Goal: Transaction & Acquisition: Purchase product/service

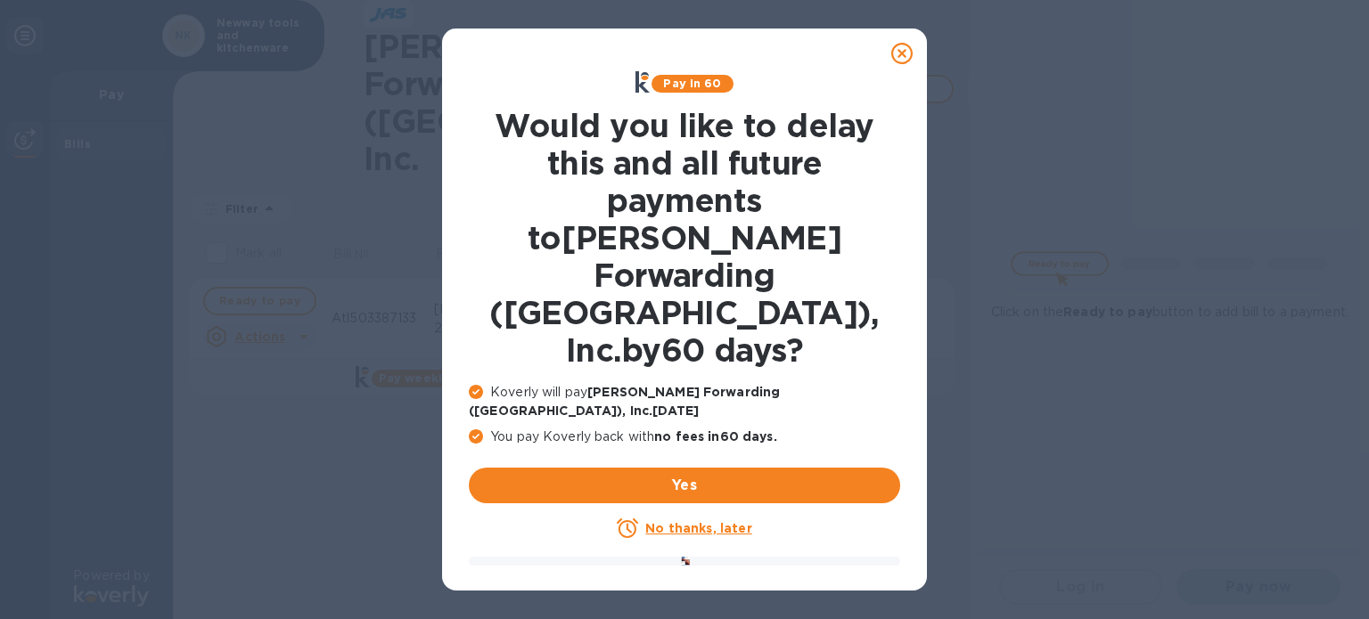
click at [905, 57] on icon at bounding box center [901, 53] width 21 height 21
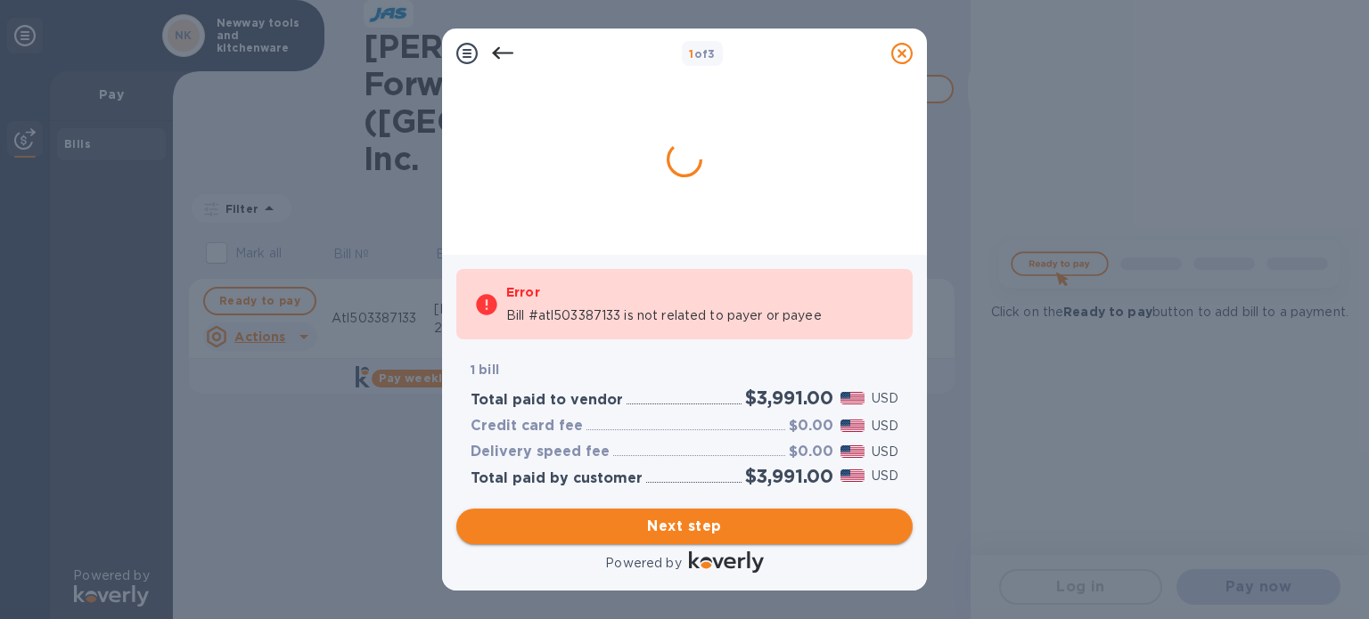
click at [677, 523] on span "Next step" at bounding box center [685, 526] width 428 height 21
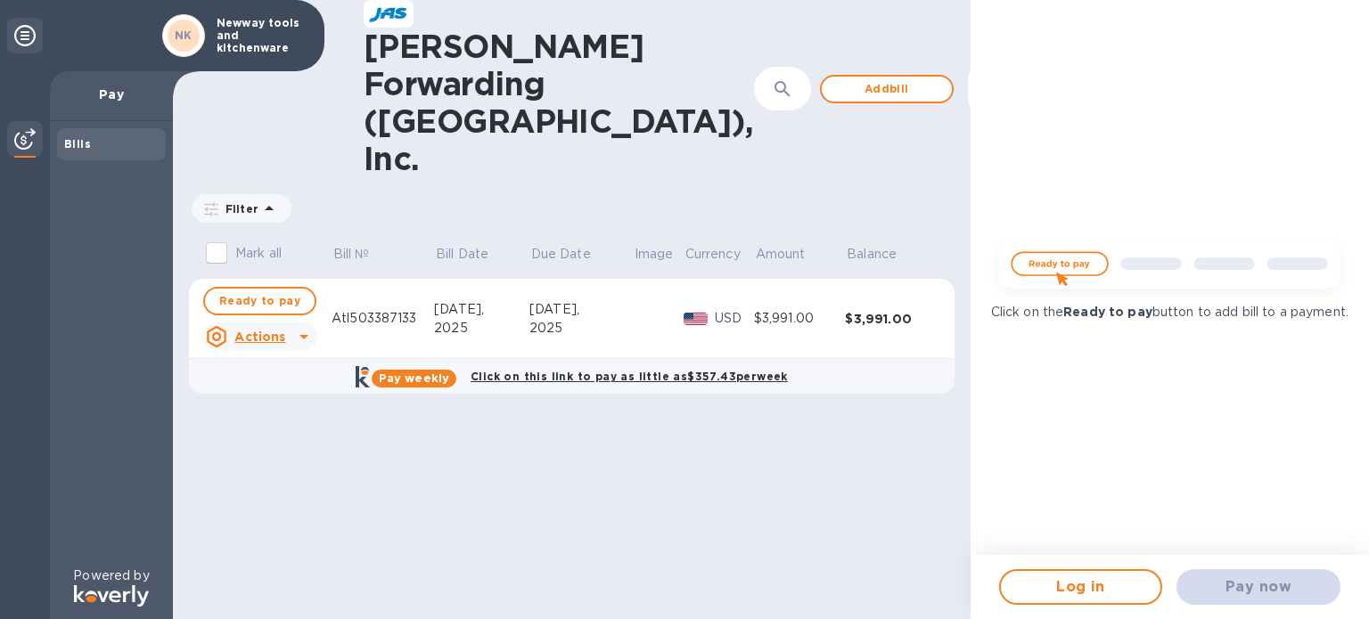
drag, startPoint x: 1257, startPoint y: 593, endPoint x: 1312, endPoint y: 445, distance: 157.6
click at [1321, 446] on div "Click on the Ready to pay button to add bill to a payment." at bounding box center [1169, 277] width 398 height 555
click at [1275, 607] on div "Pay now" at bounding box center [1258, 587] width 178 height 50
click at [529, 402] on div "[PERSON_NAME] Forwarding ([GEOGRAPHIC_DATA]), Inc. ​ Add [PERSON_NAME] to hide …" at bounding box center [572, 309] width 798 height 619
click at [982, 71] on div at bounding box center [1003, 89] width 43 height 43
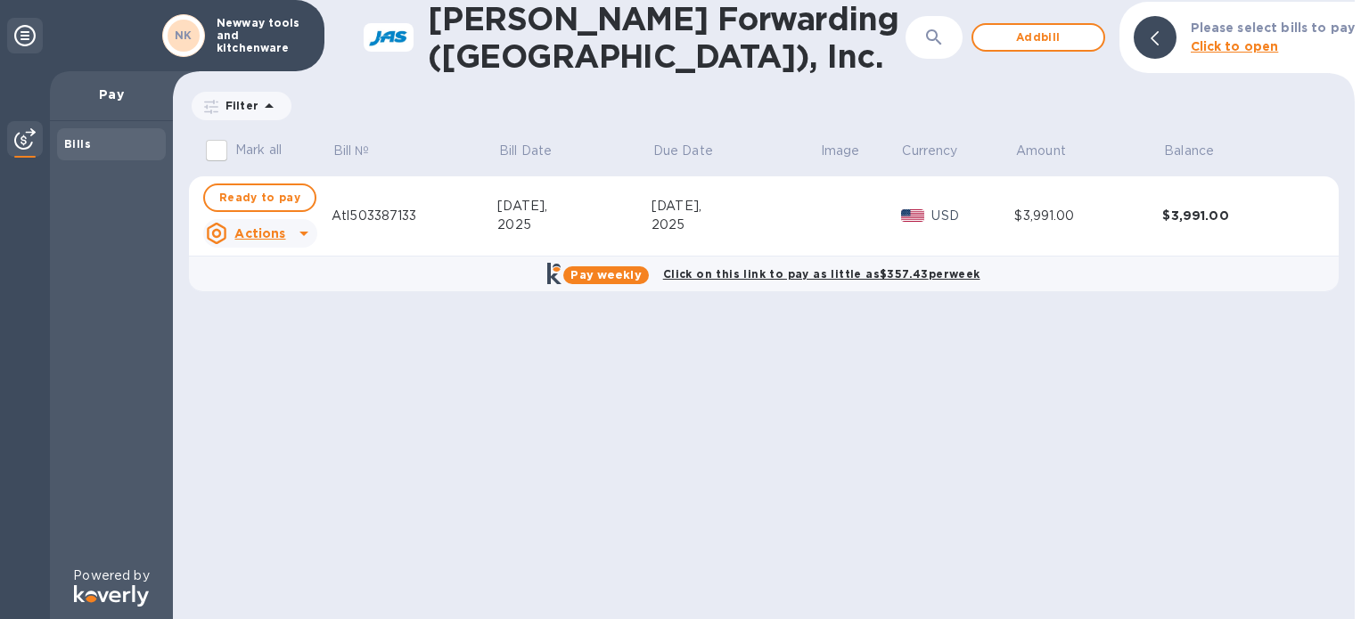
click at [1156, 37] on icon at bounding box center [1154, 38] width 8 height 14
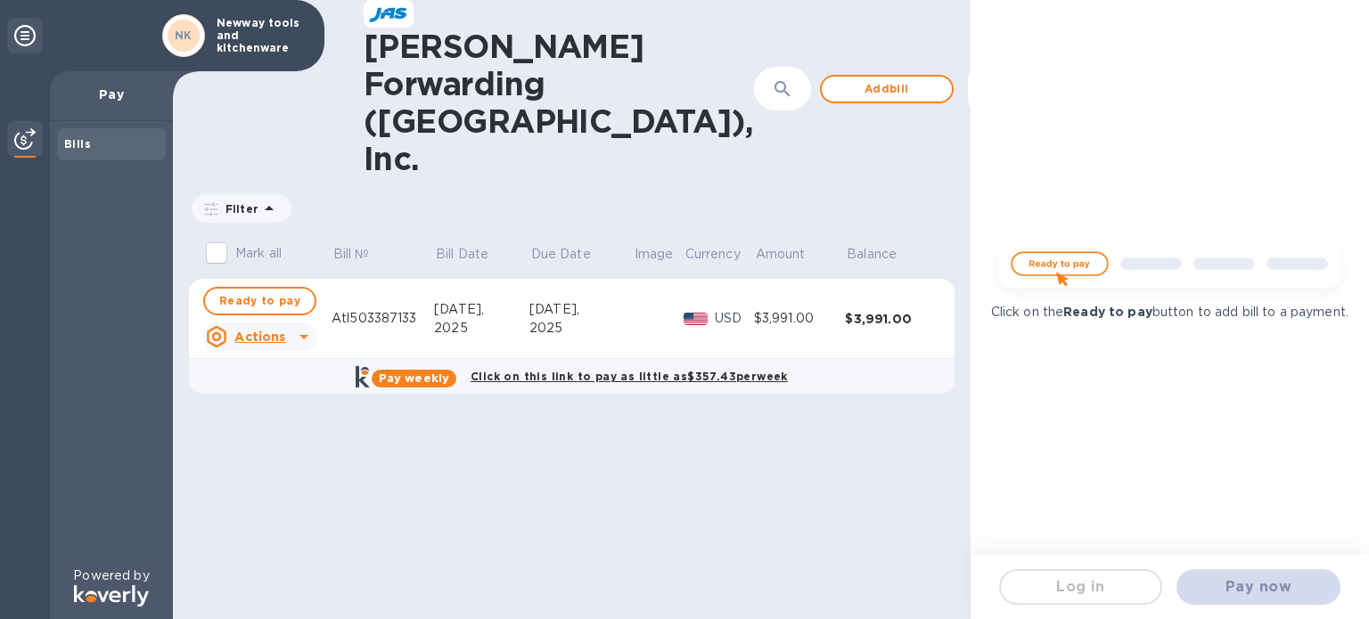
click at [1265, 580] on div "Pay now" at bounding box center [1258, 587] width 178 height 50
click at [1052, 250] on img at bounding box center [1169, 269] width 365 height 73
click at [1054, 253] on img at bounding box center [1169, 269] width 365 height 73
click at [836, 78] on span "Add bill" at bounding box center [887, 88] width 102 height 21
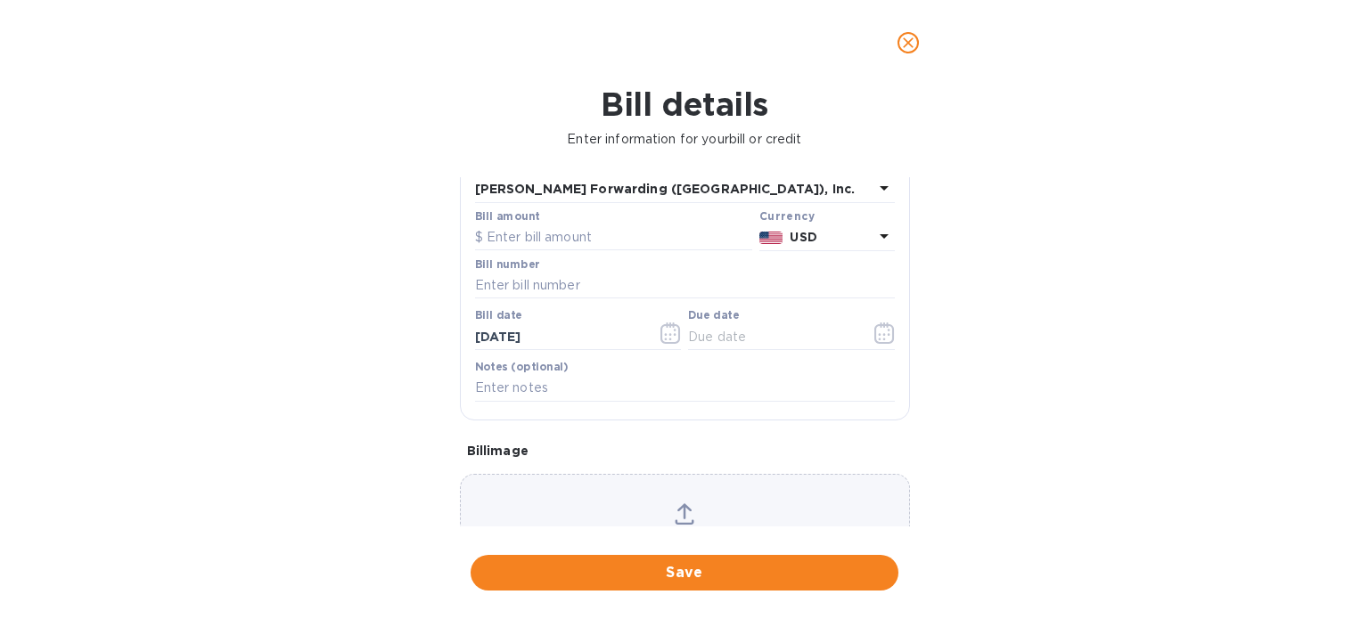
scroll to position [89, 0]
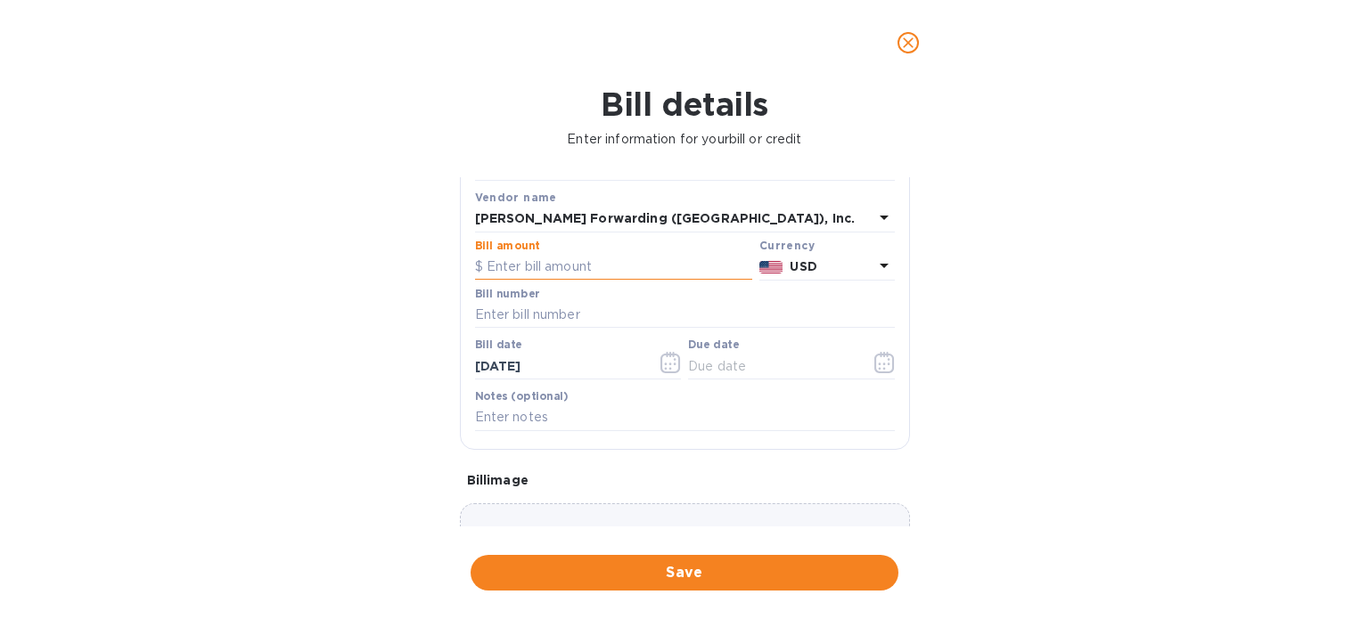
click at [540, 265] on input "text" at bounding box center [613, 267] width 277 height 27
type input "3,991"
click at [538, 317] on input "text" at bounding box center [685, 315] width 420 height 27
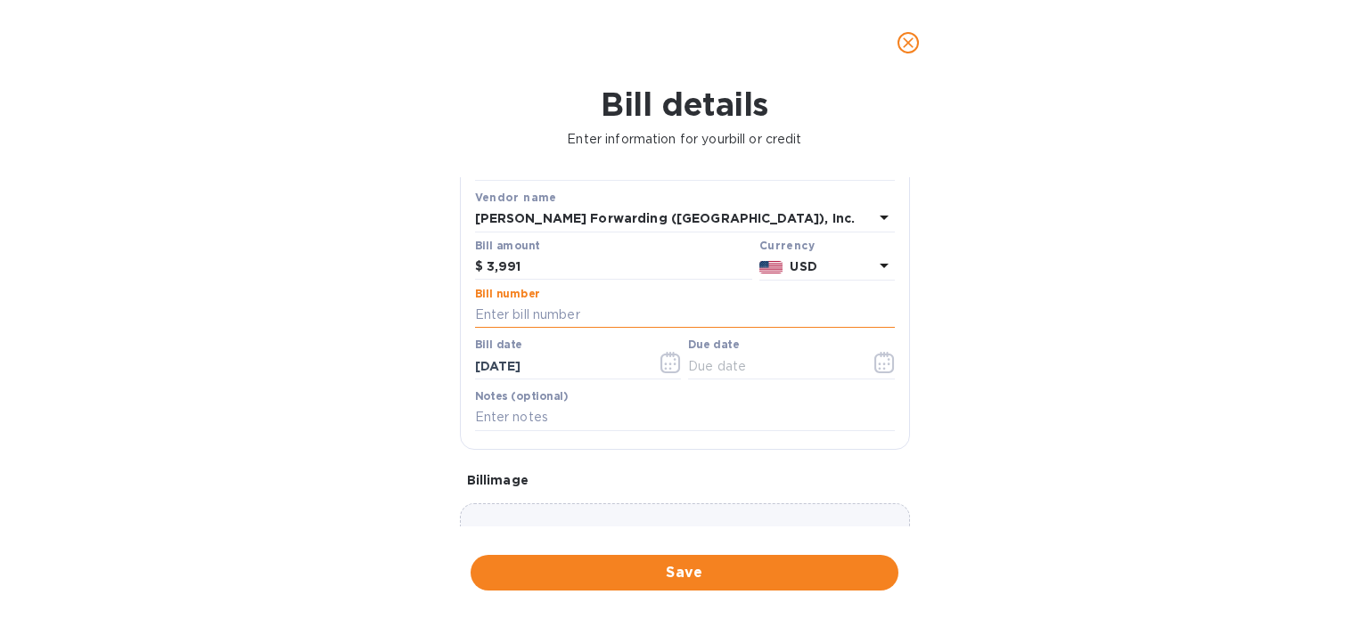
type input "atl503387133"
click at [874, 367] on icon "button" at bounding box center [884, 362] width 20 height 21
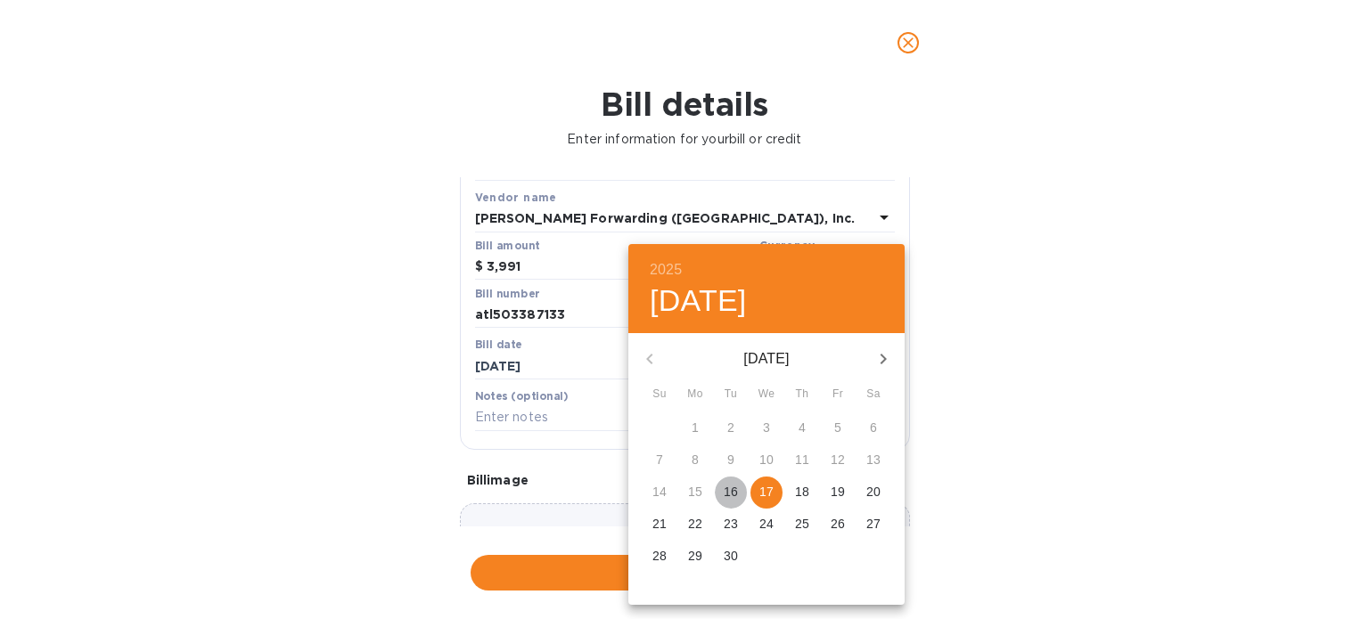
click at [734, 489] on p "16" at bounding box center [731, 492] width 14 height 18
type input "[DATE]"
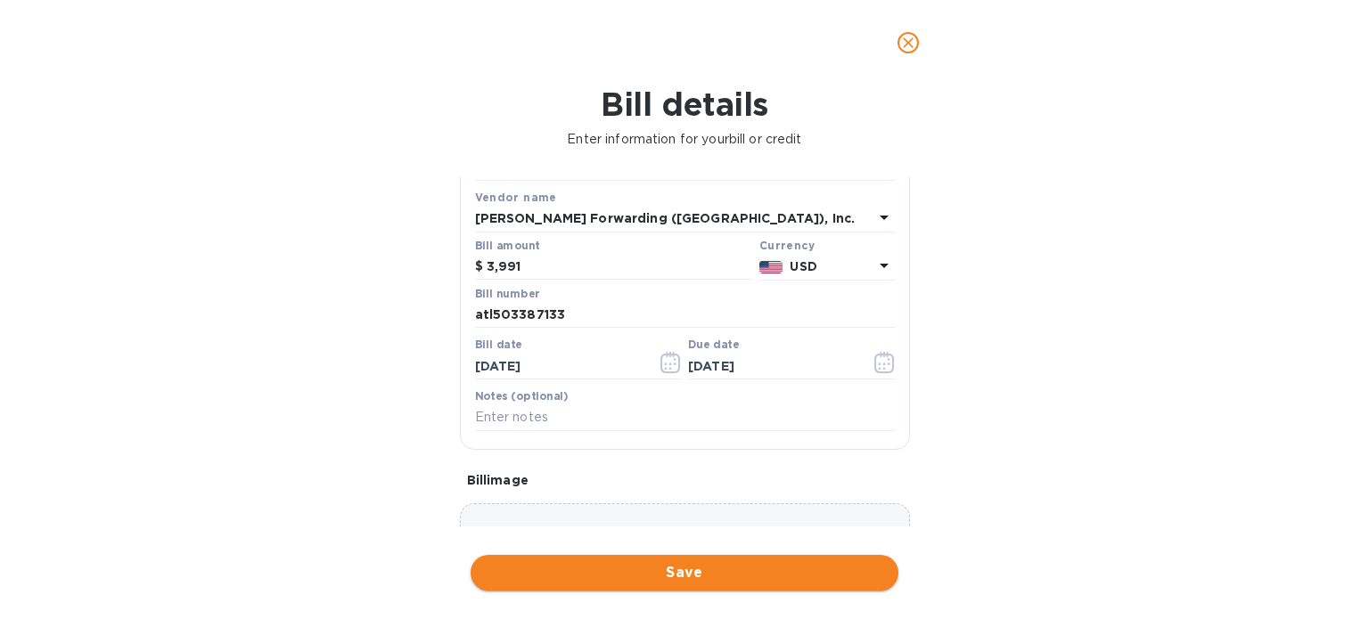
click at [670, 566] on span "Save" at bounding box center [684, 572] width 399 height 21
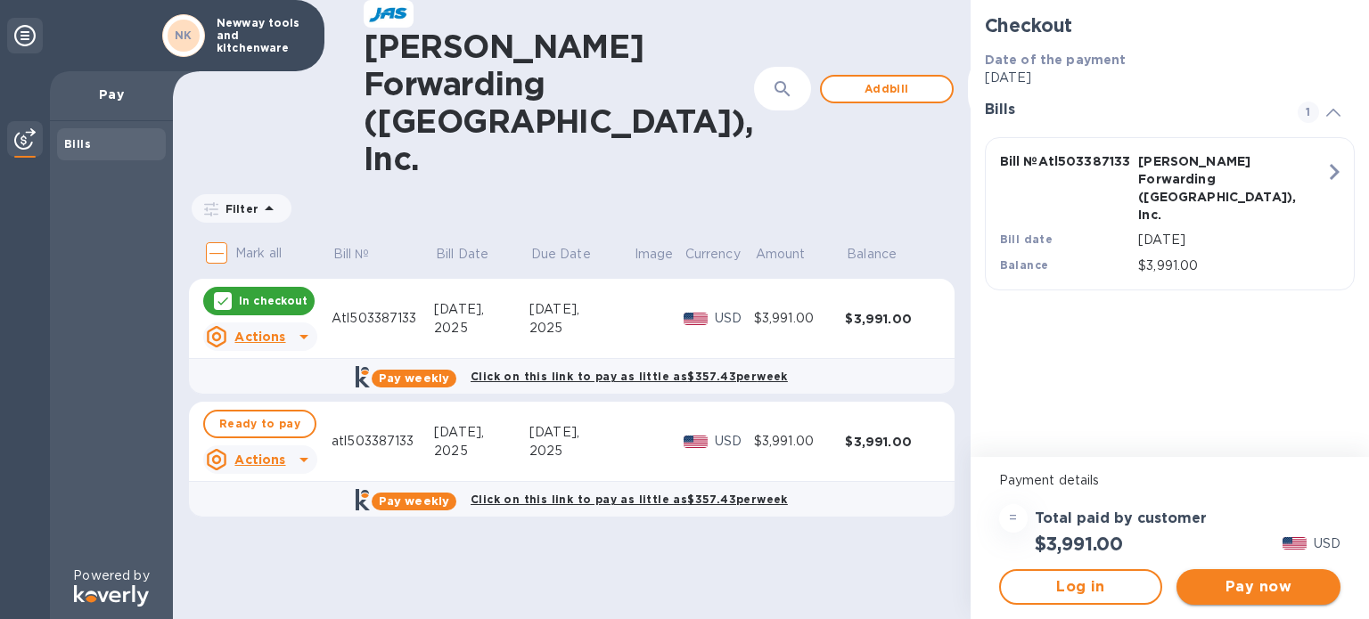
click at [1226, 591] on span "Pay now" at bounding box center [1258, 587] width 135 height 21
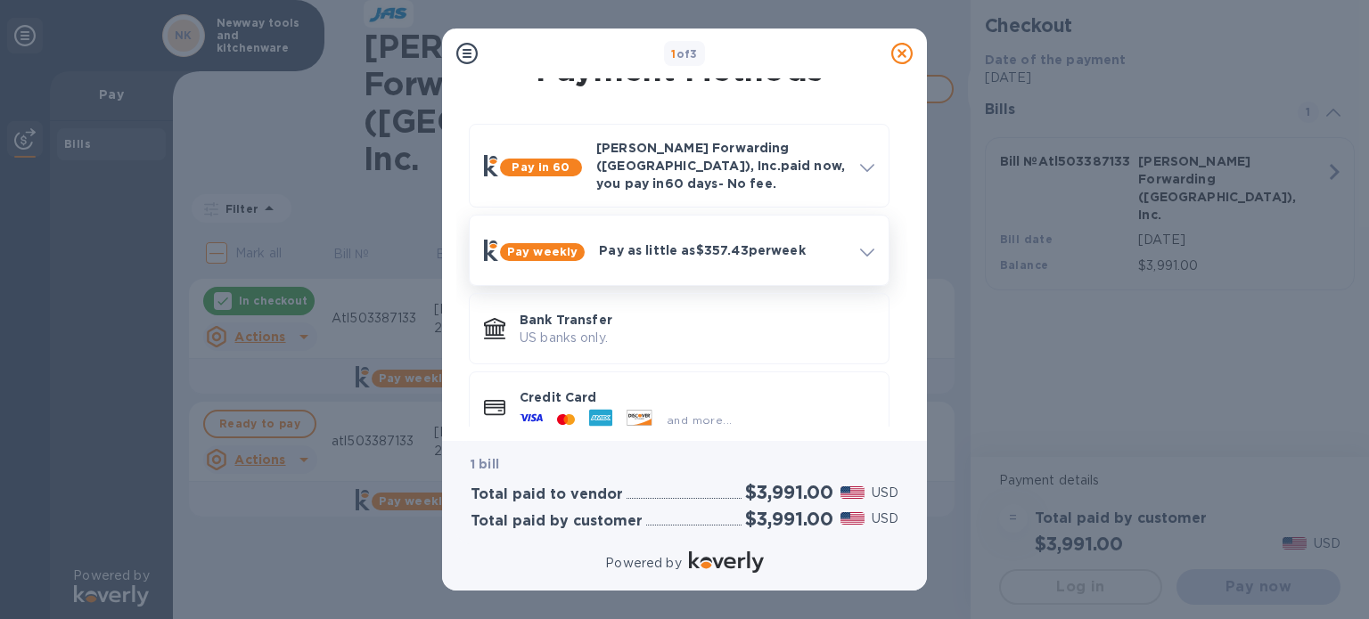
scroll to position [48, 0]
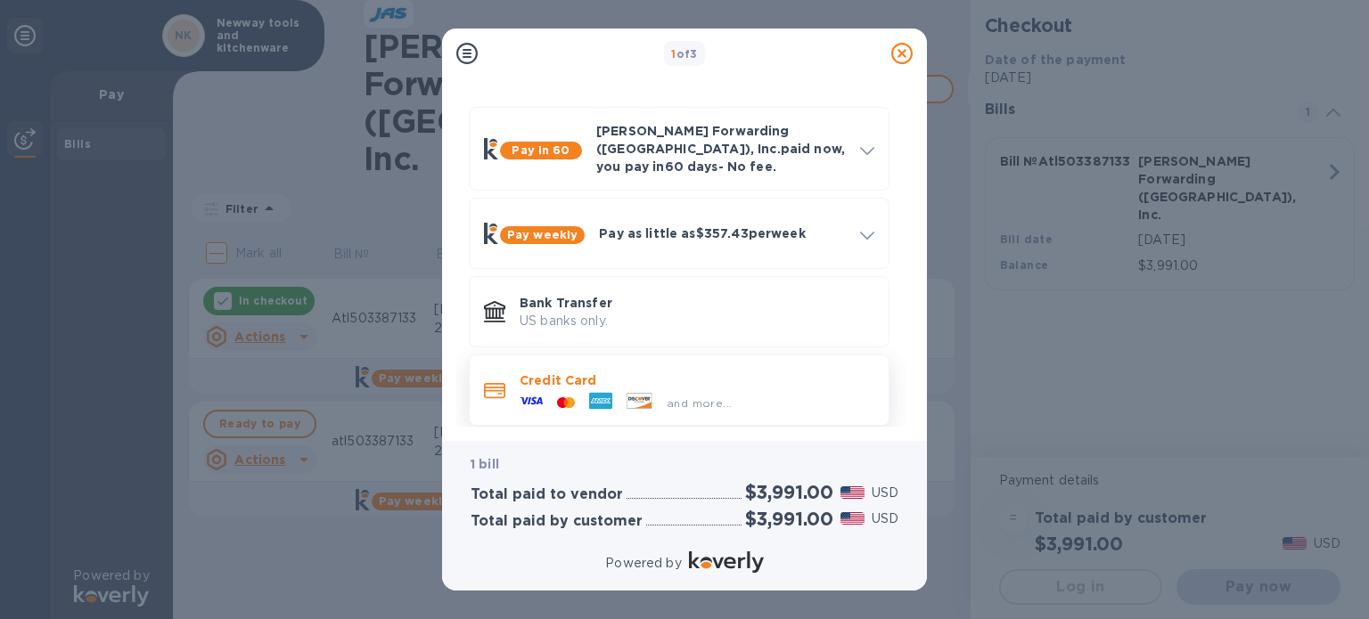
click at [584, 372] on p "Credit Card" at bounding box center [697, 381] width 355 height 18
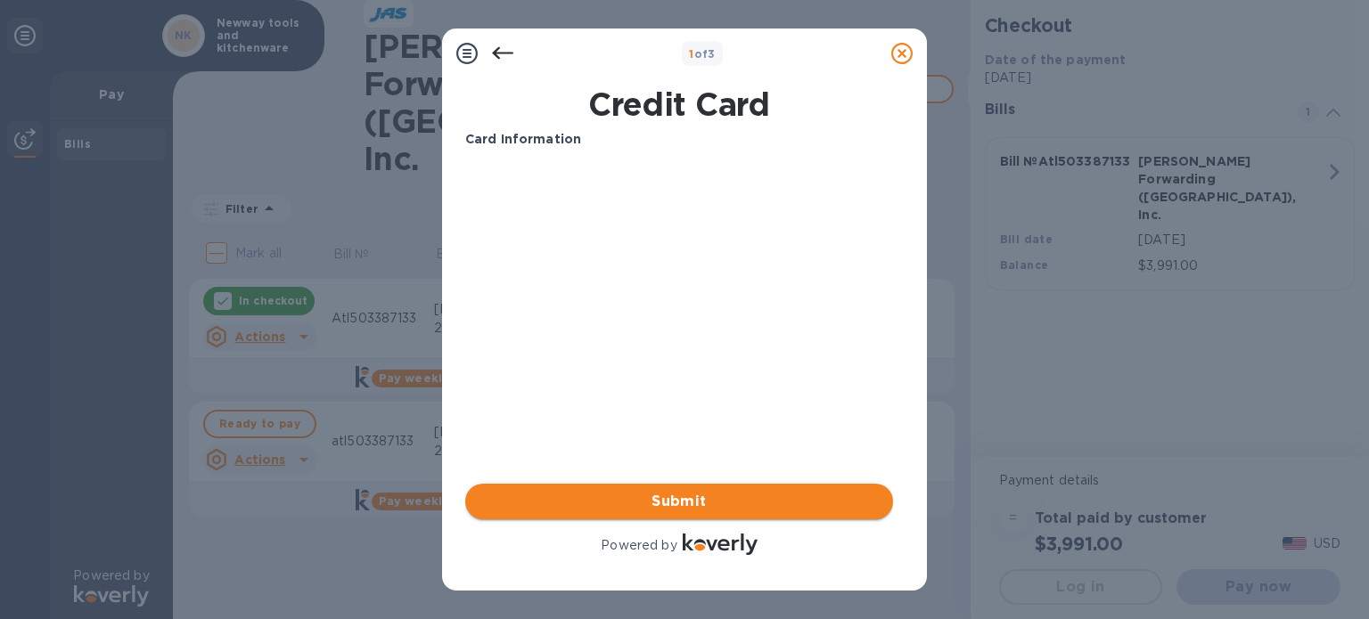
click at [688, 495] on span "Submit" at bounding box center [678, 501] width 399 height 21
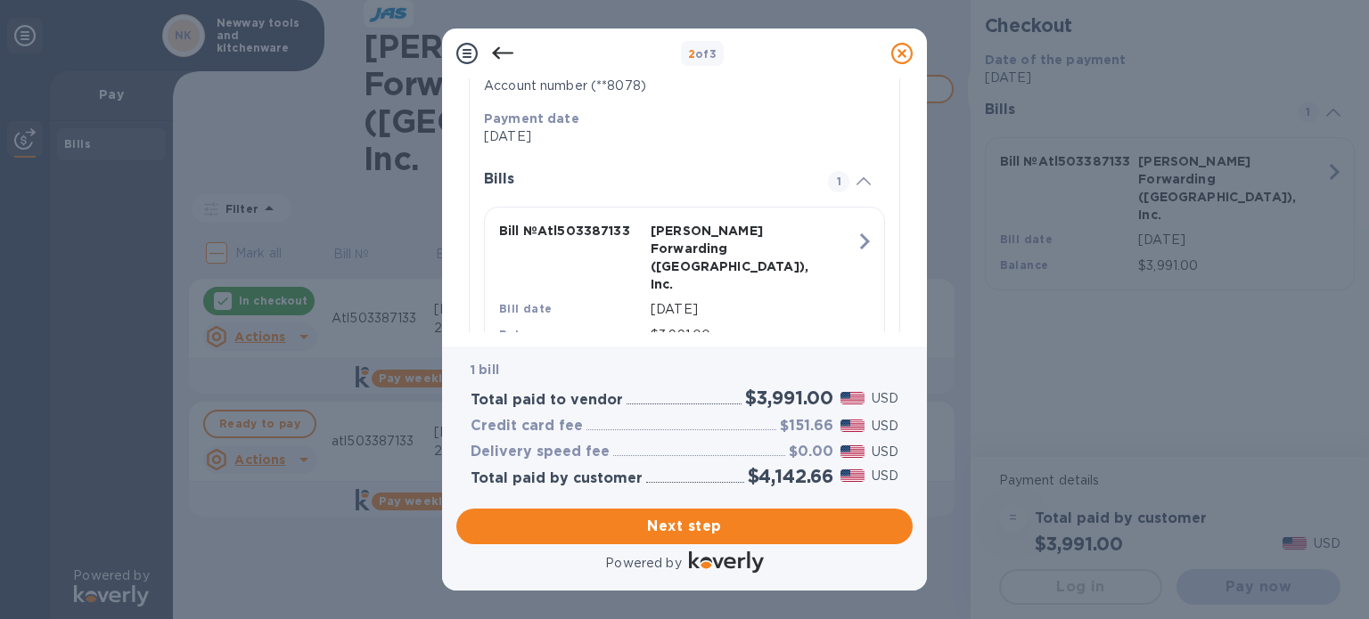
scroll to position [370, 0]
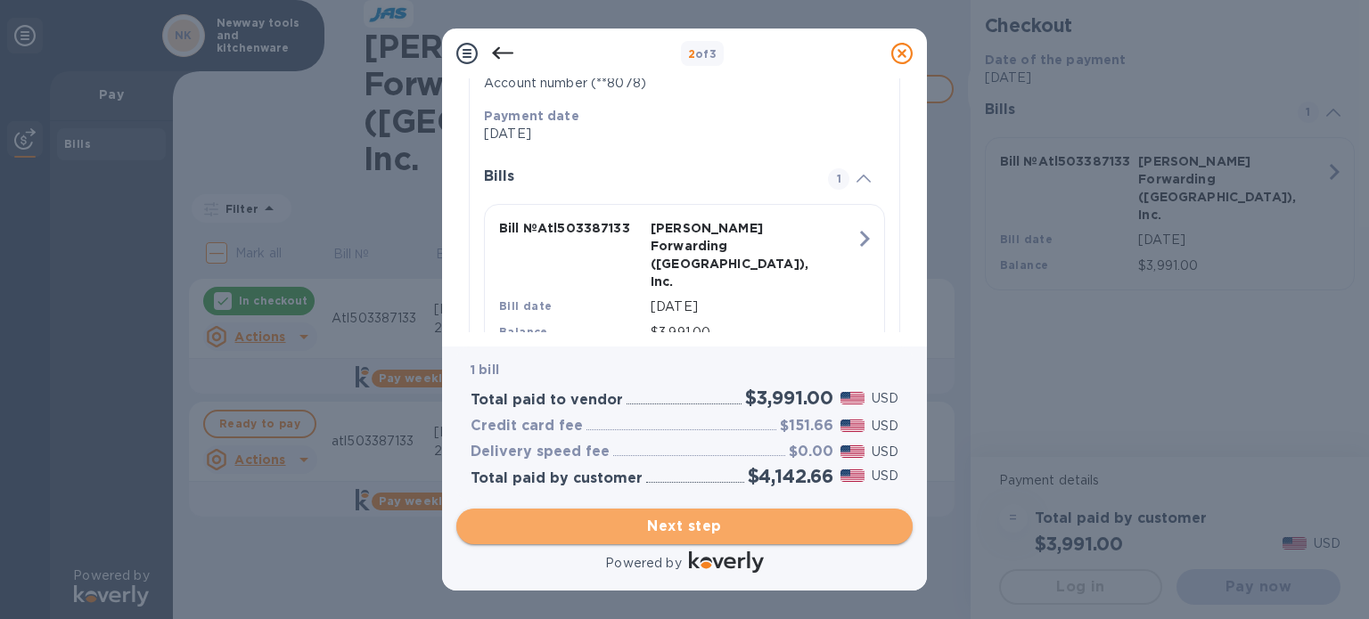
click at [692, 526] on span "Next step" at bounding box center [685, 526] width 428 height 21
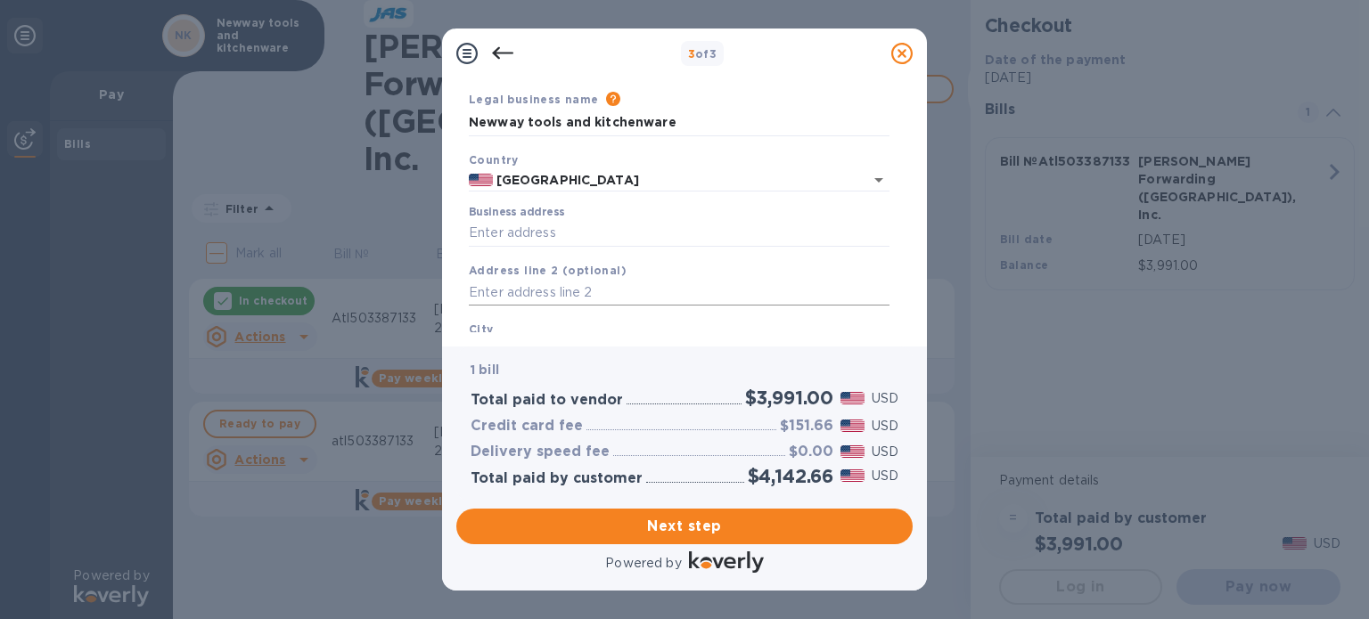
scroll to position [89, 0]
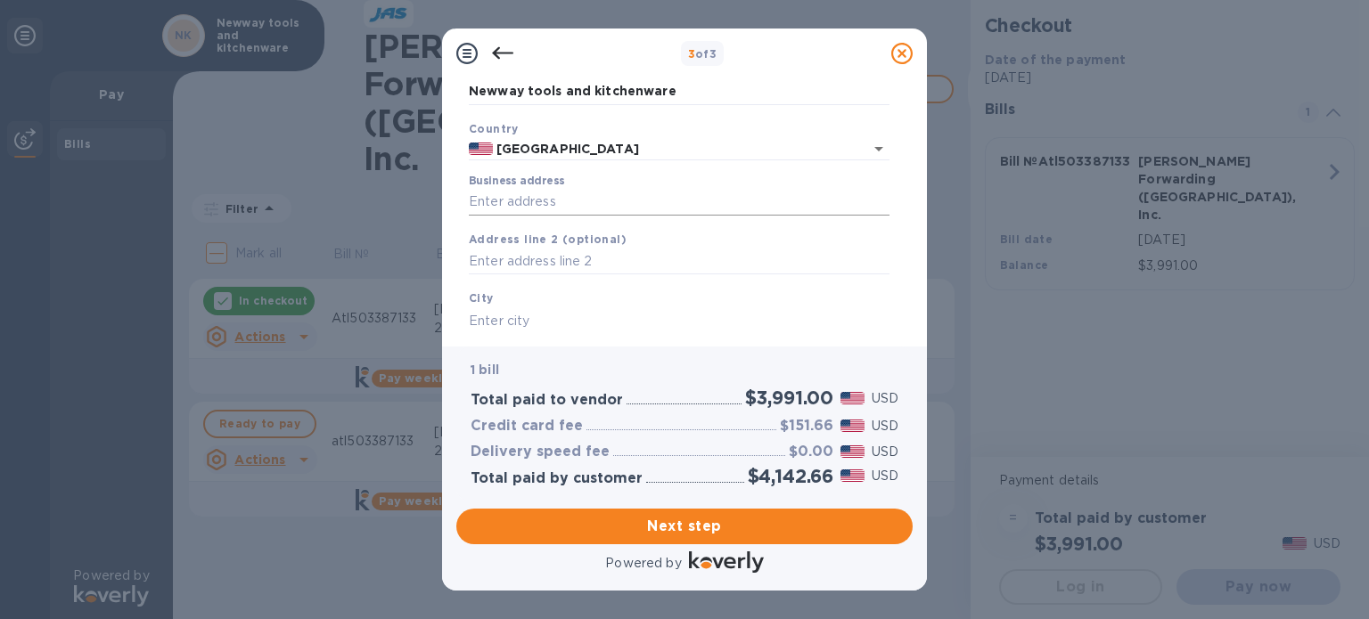
click at [556, 205] on input "Business address" at bounding box center [679, 202] width 421 height 27
click at [556, 206] on input "Business address" at bounding box center [679, 202] width 421 height 27
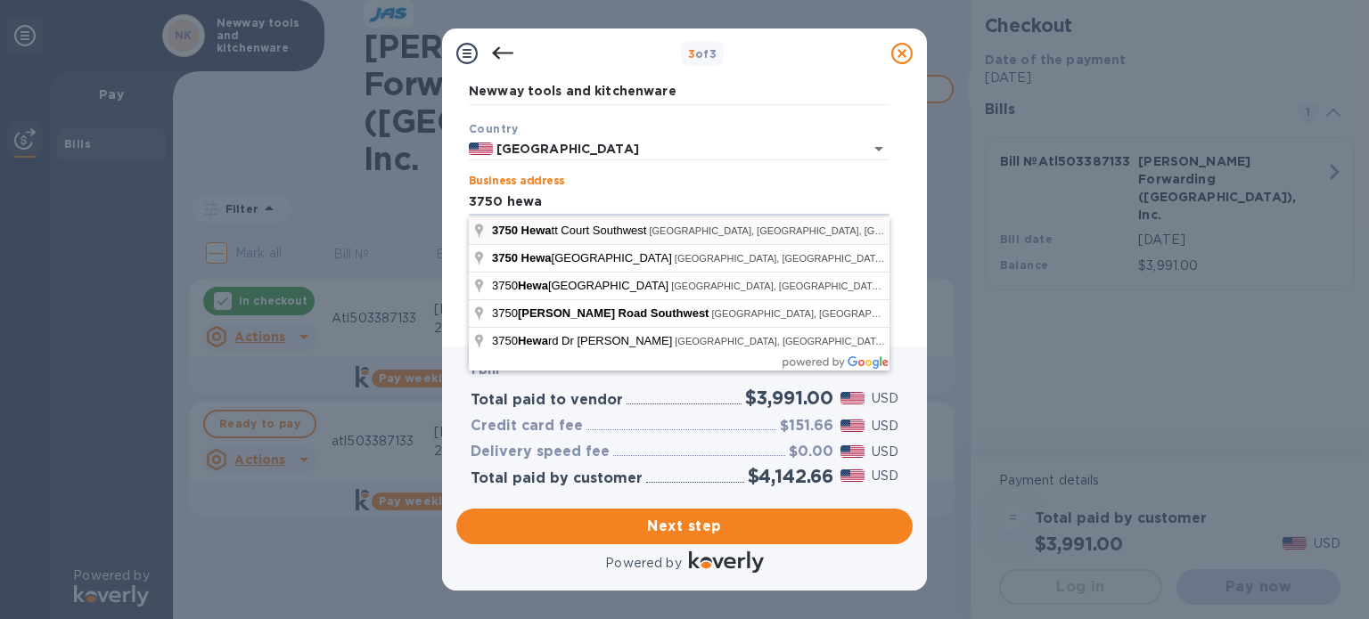
type input "[STREET_ADDRESS][PERSON_NAME]"
type input "Snellville"
type input "GA"
type input "30039"
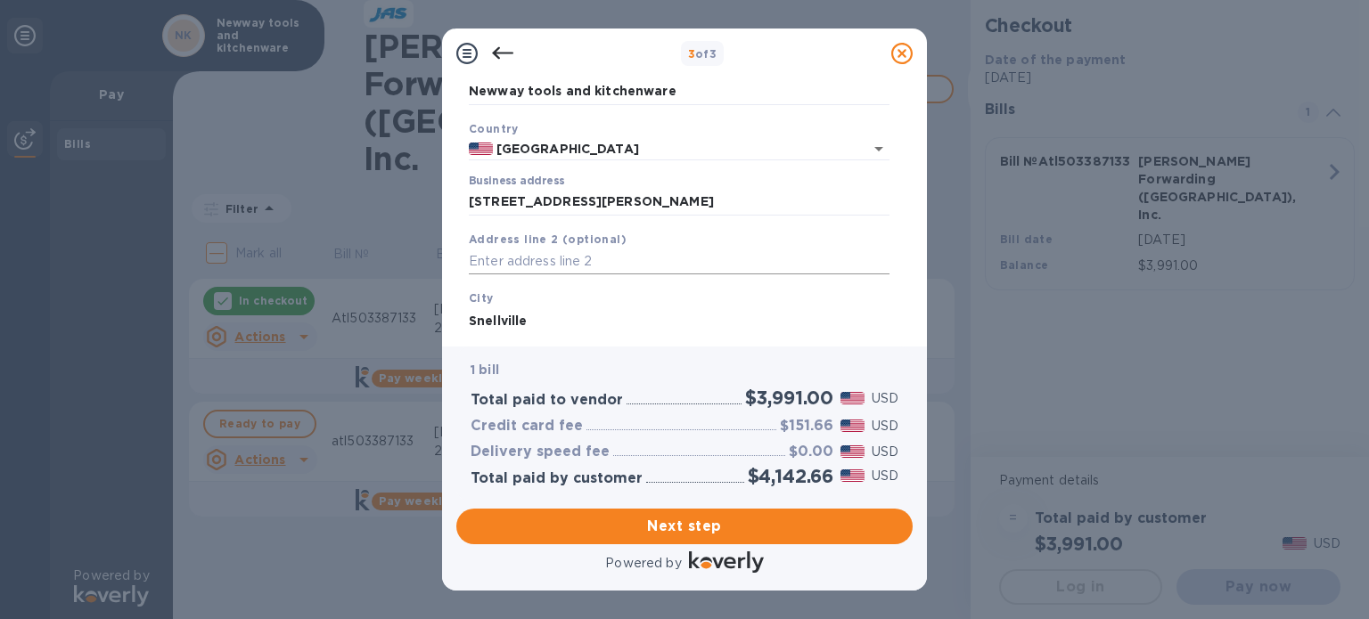
scroll to position [178, 0]
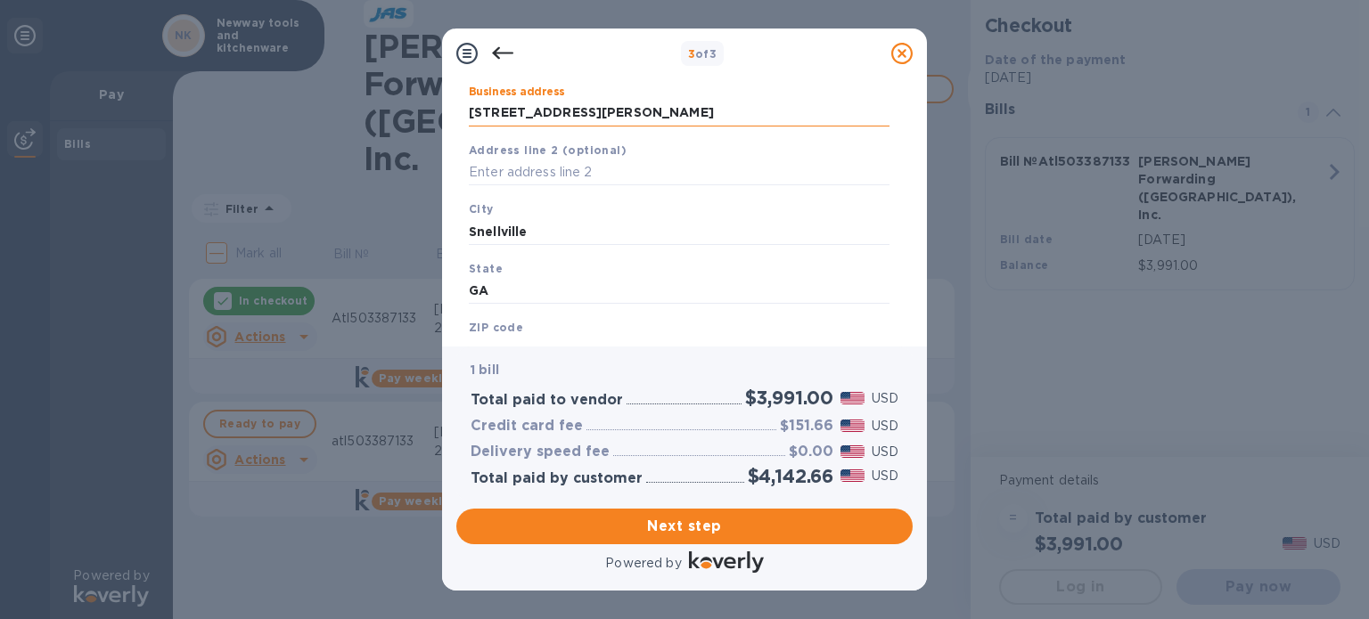
click at [700, 113] on input "[STREET_ADDRESS][PERSON_NAME]" at bounding box center [679, 113] width 421 height 27
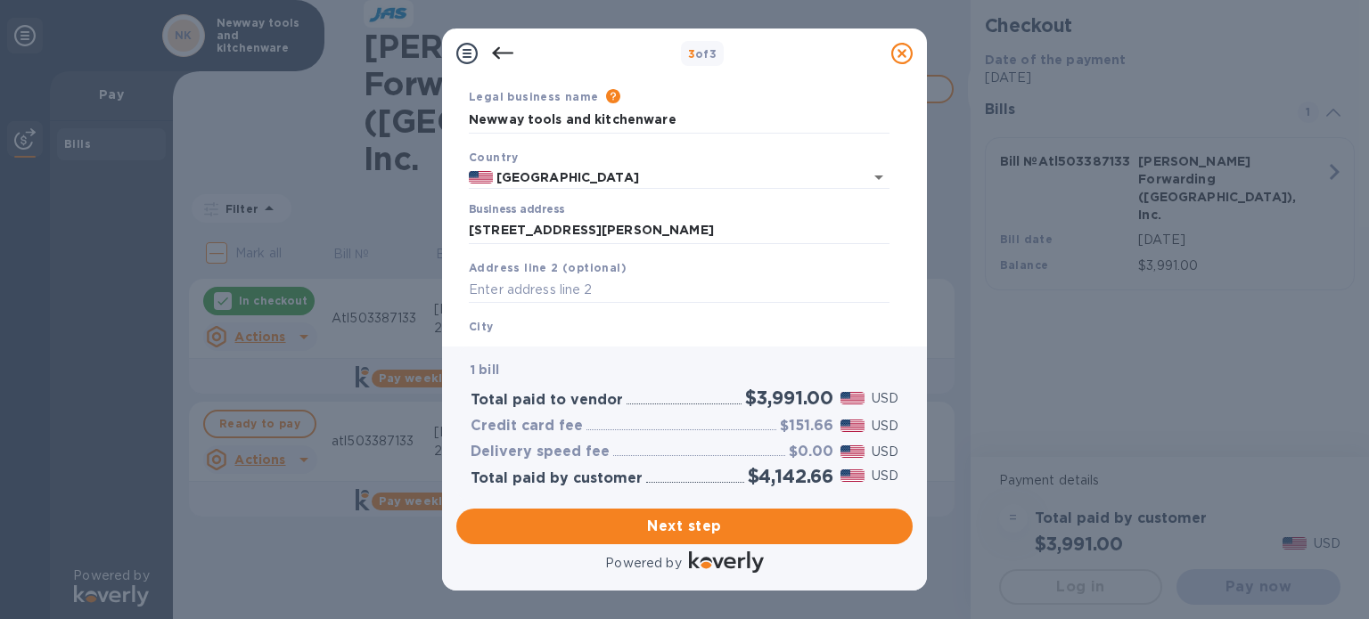
scroll to position [89, 0]
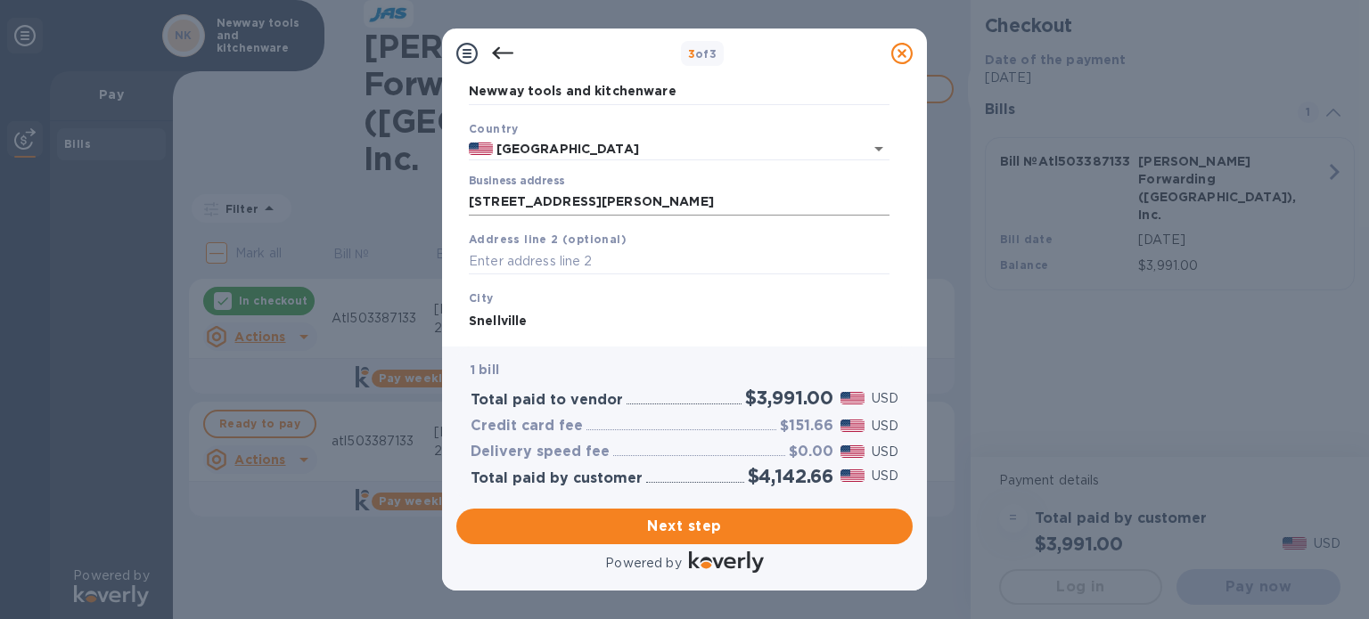
click at [676, 201] on input "[STREET_ADDRESS][PERSON_NAME]" at bounding box center [679, 202] width 421 height 27
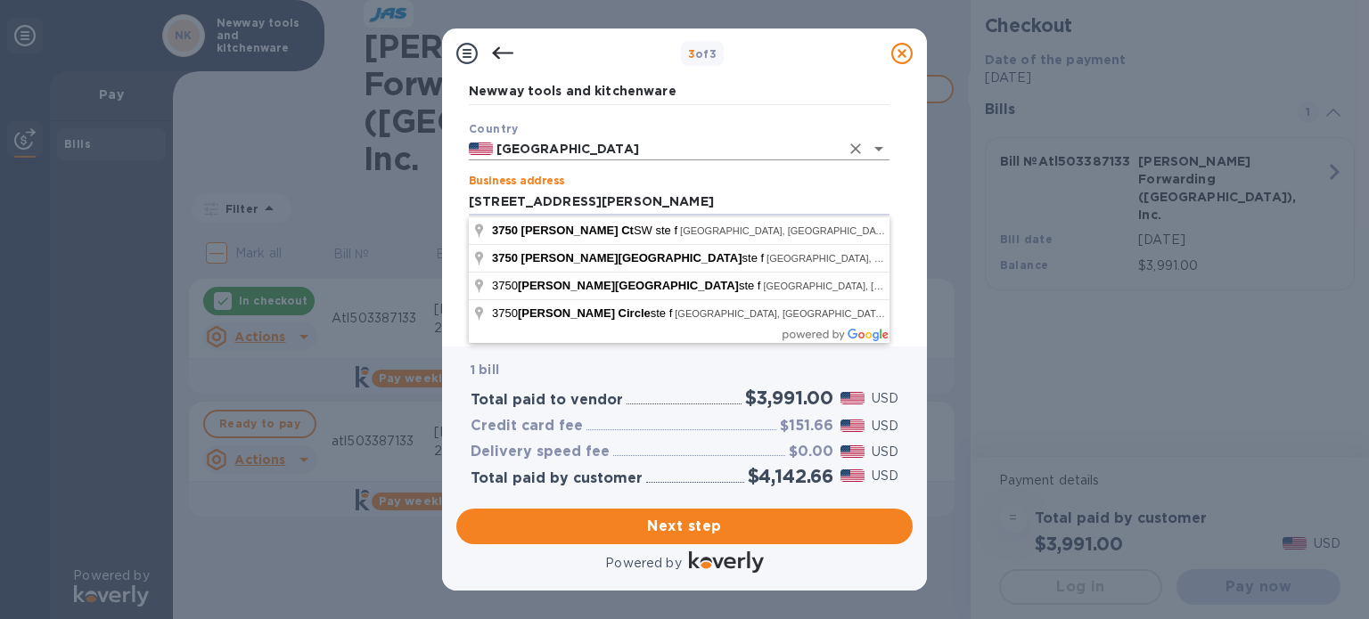
type input "[STREET_ADDRESS][PERSON_NAME]"
click at [743, 145] on input "[GEOGRAPHIC_DATA]" at bounding box center [666, 149] width 347 height 22
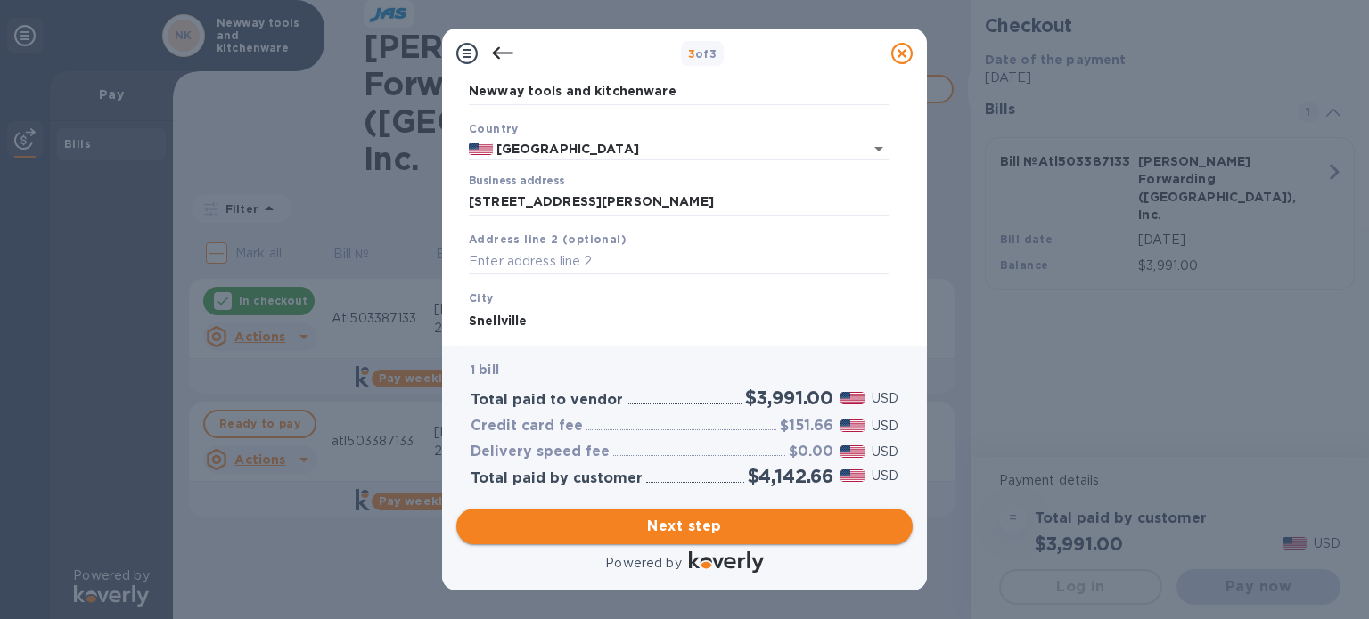
click at [687, 520] on span "Next step" at bounding box center [685, 526] width 428 height 21
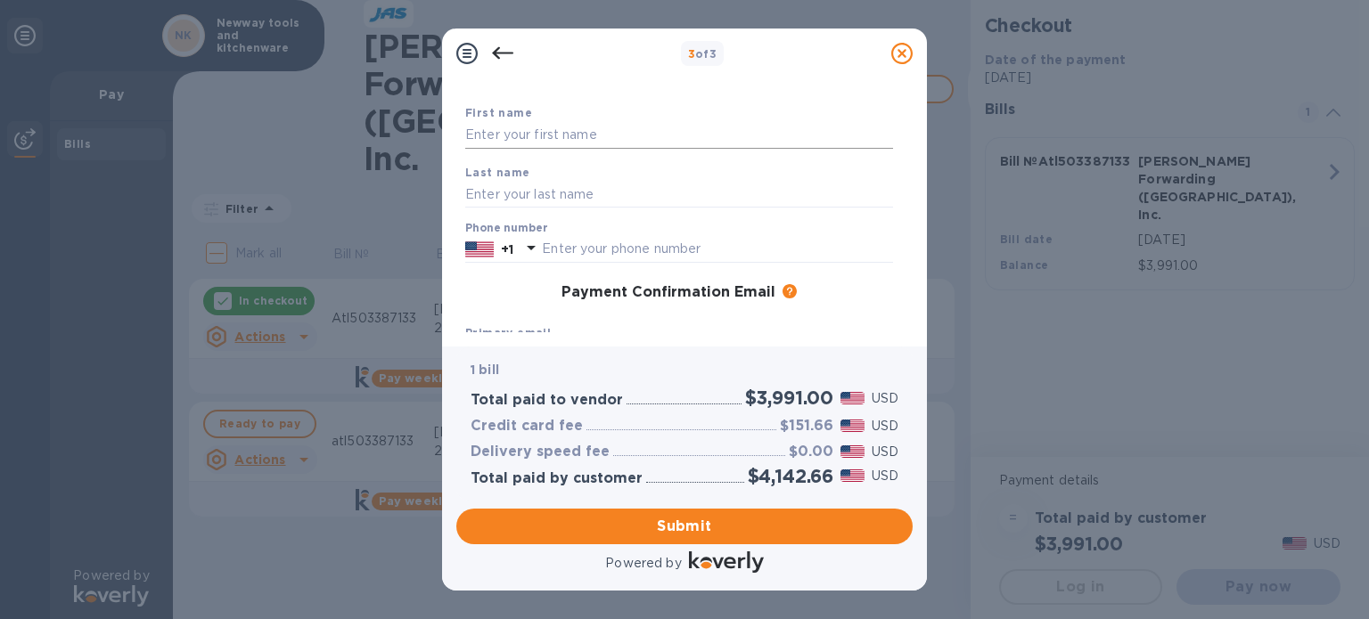
click at [585, 121] on div "First name" at bounding box center [679, 126] width 442 height 60
click at [585, 123] on input "text" at bounding box center [679, 135] width 428 height 27
type input "[PERSON_NAME]"
type input "Sodawaterwala"
type input "[PERSON_NAME][EMAIL_ADDRESS][DOMAIN_NAME]"
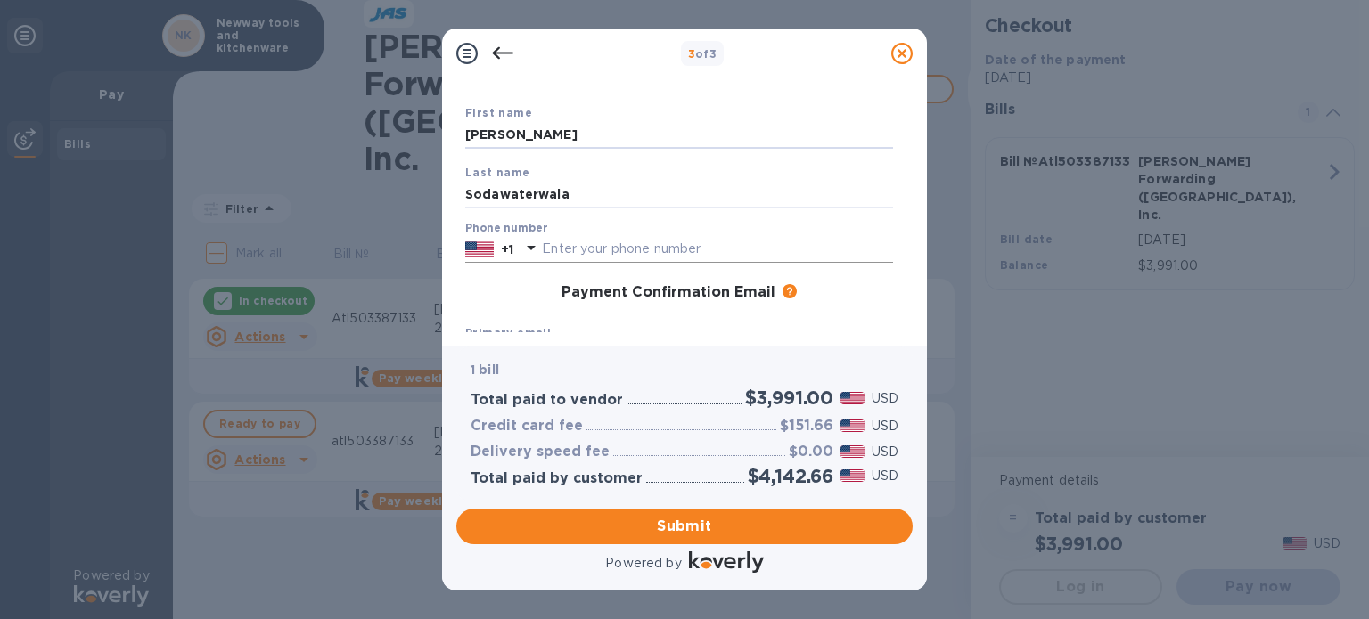
click at [601, 245] on input "text" at bounding box center [717, 249] width 351 height 27
type input "6822515572"
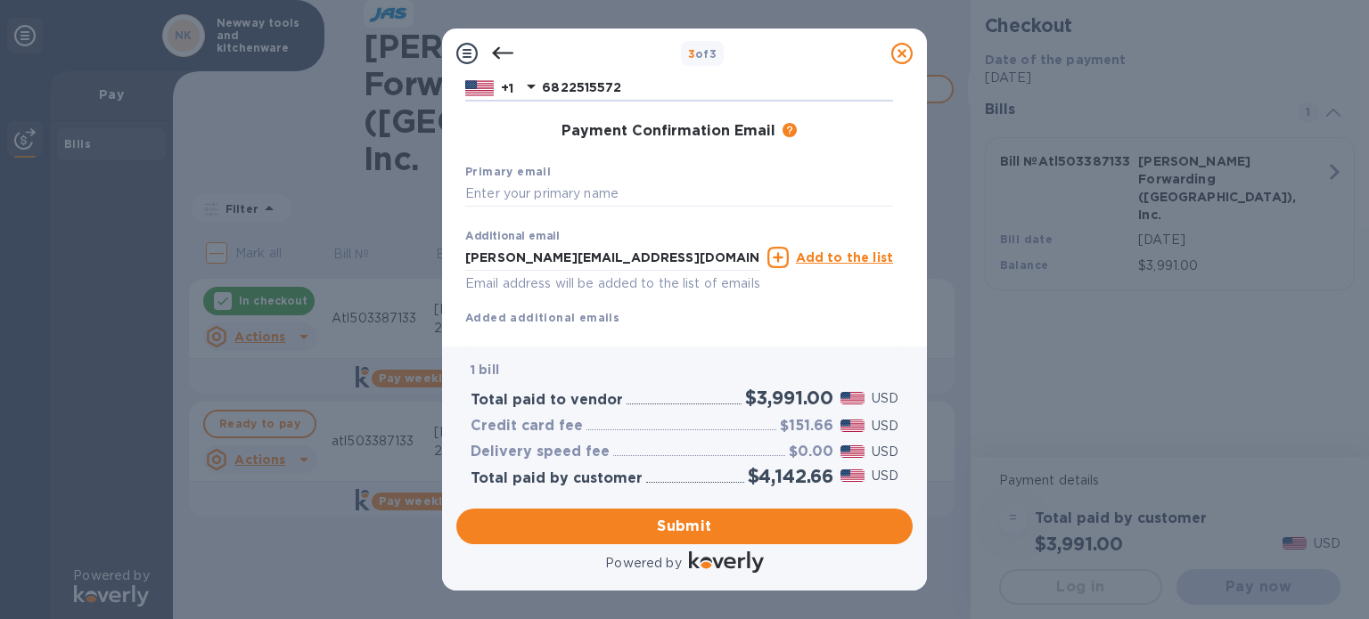
scroll to position [296, 0]
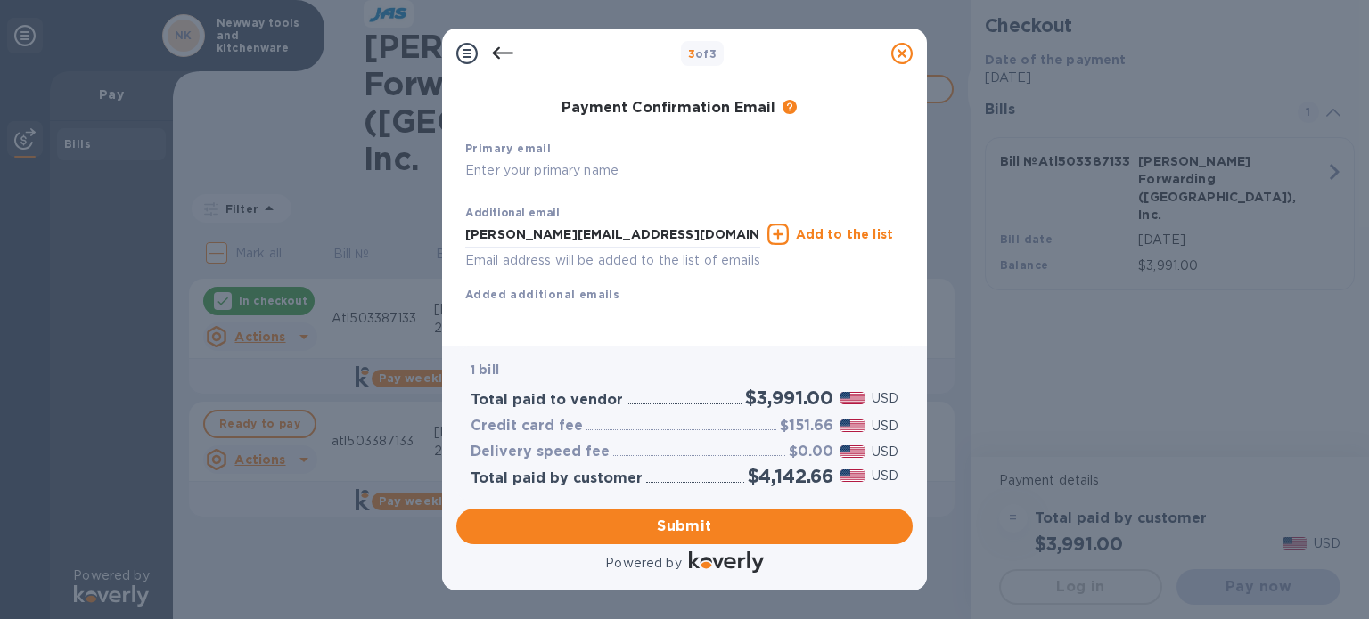
click at [584, 158] on input "text" at bounding box center [679, 171] width 428 height 27
type input "[EMAIL_ADDRESS][DOMAIN_NAME]"
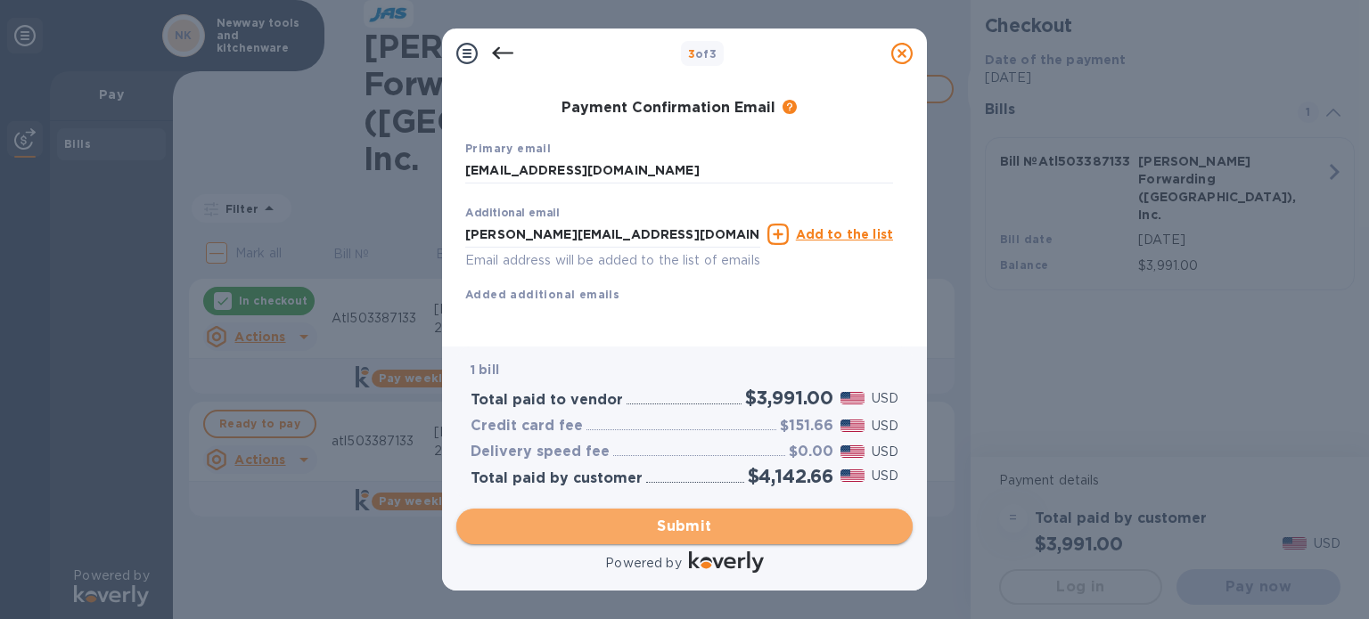
click at [670, 528] on span "Submit" at bounding box center [685, 526] width 428 height 21
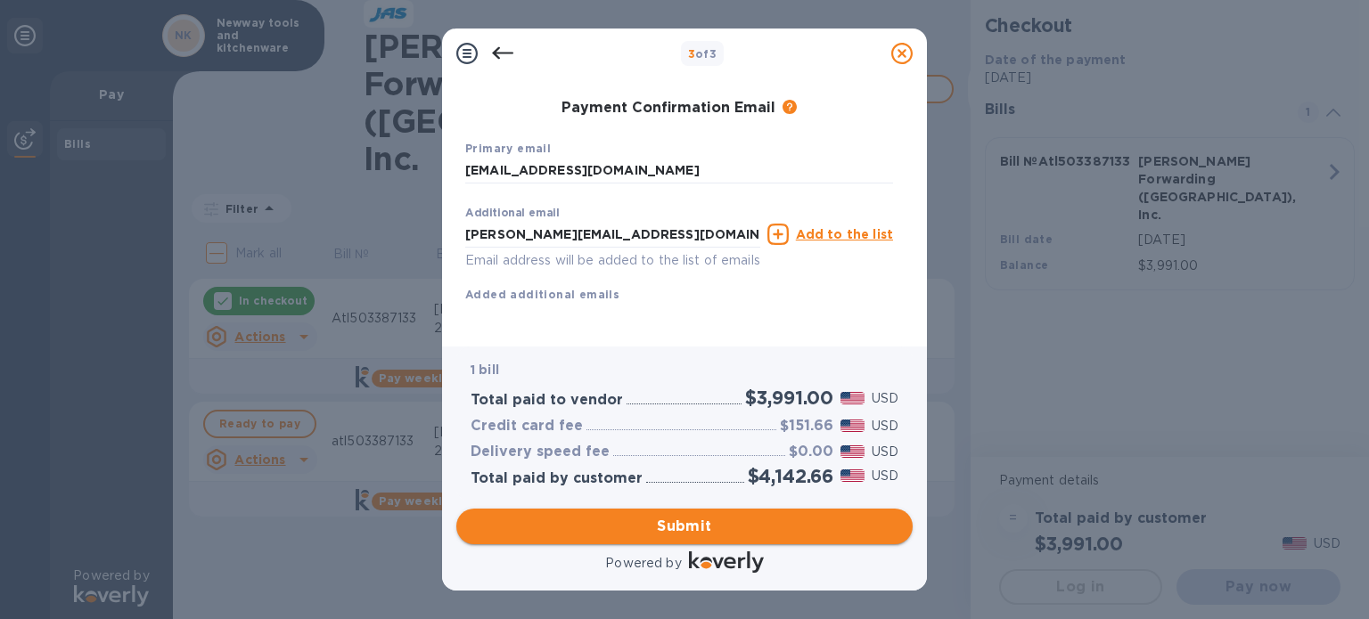
click at [688, 520] on span "Submit" at bounding box center [685, 526] width 428 height 21
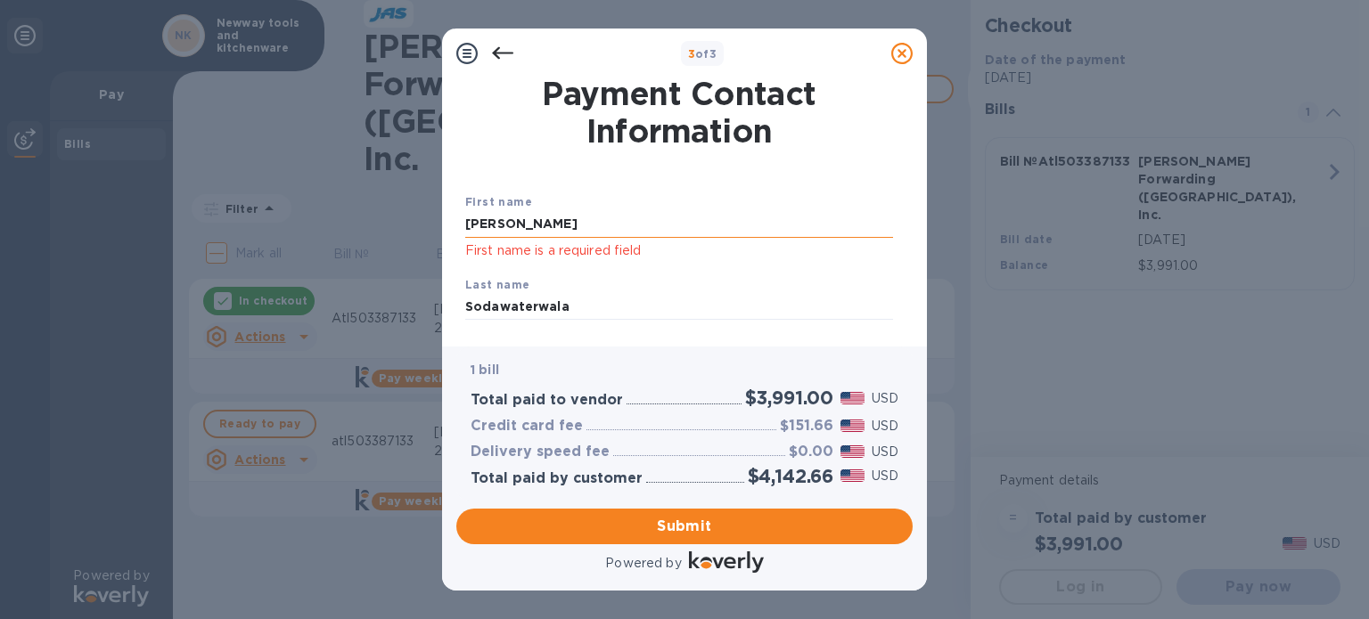
click at [736, 235] on input "[PERSON_NAME]" at bounding box center [679, 224] width 428 height 27
type input "[PERSON_NAME]"
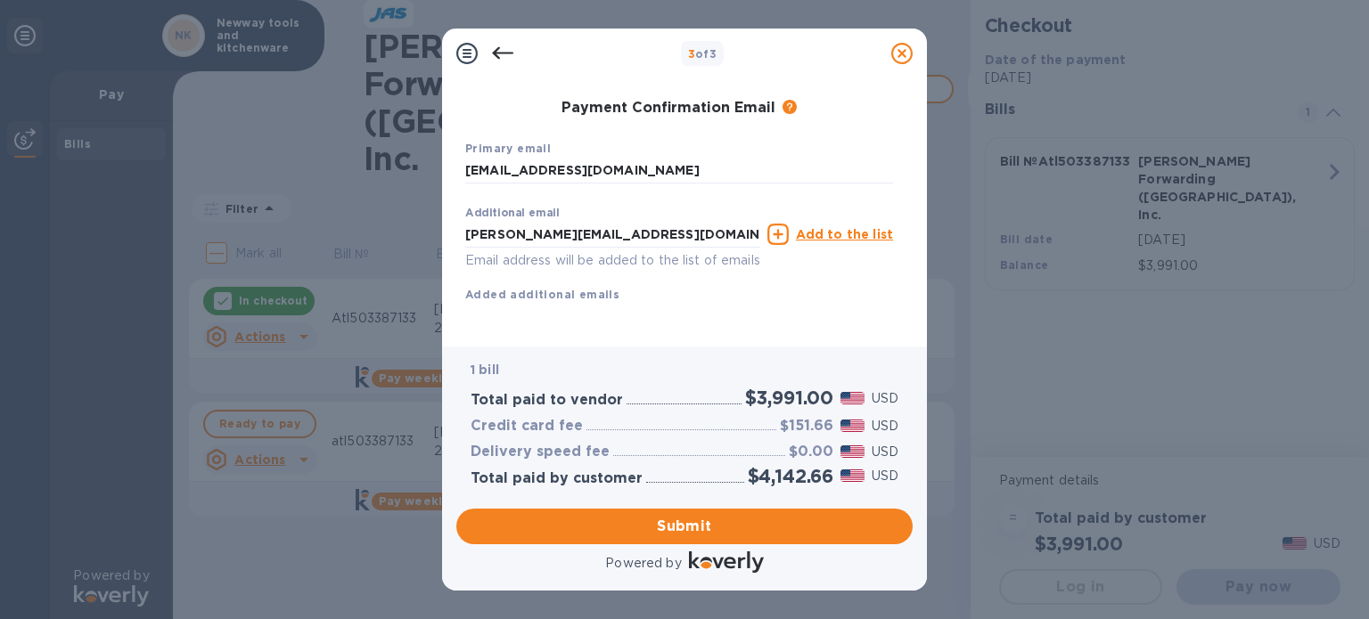
scroll to position [319, 0]
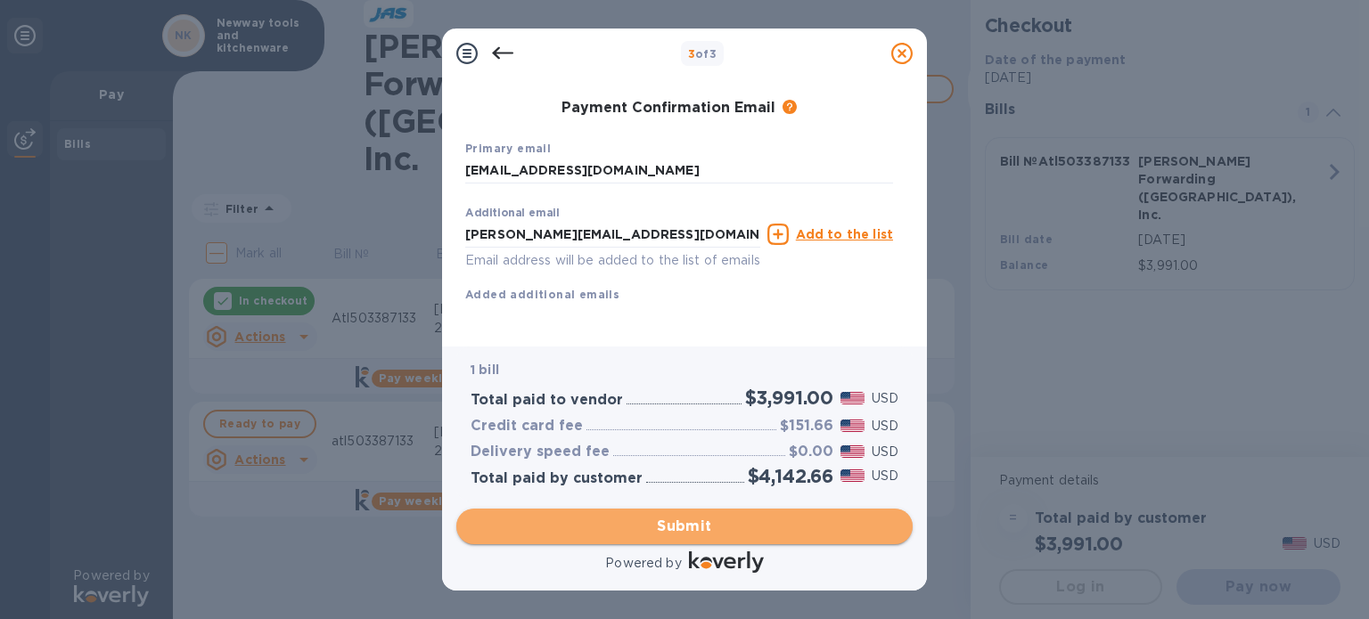
click at [674, 534] on span "Submit" at bounding box center [685, 526] width 428 height 21
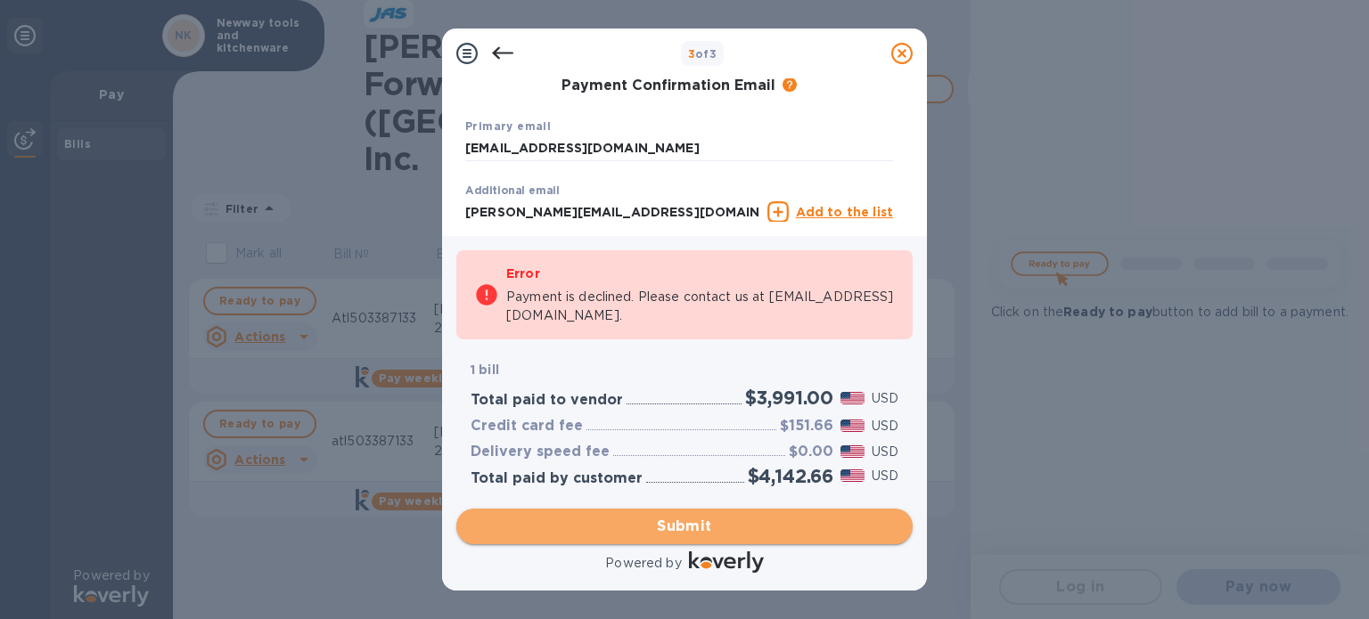
click at [692, 520] on span "Submit" at bounding box center [685, 526] width 428 height 21
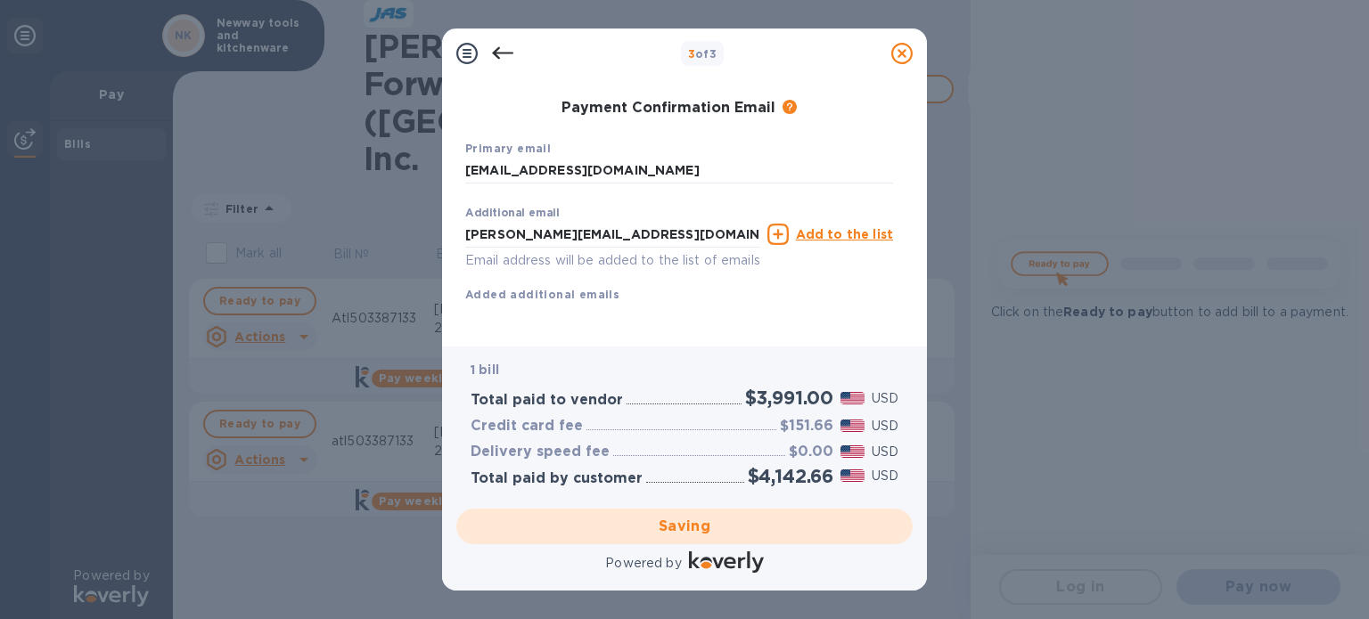
scroll to position [0, 0]
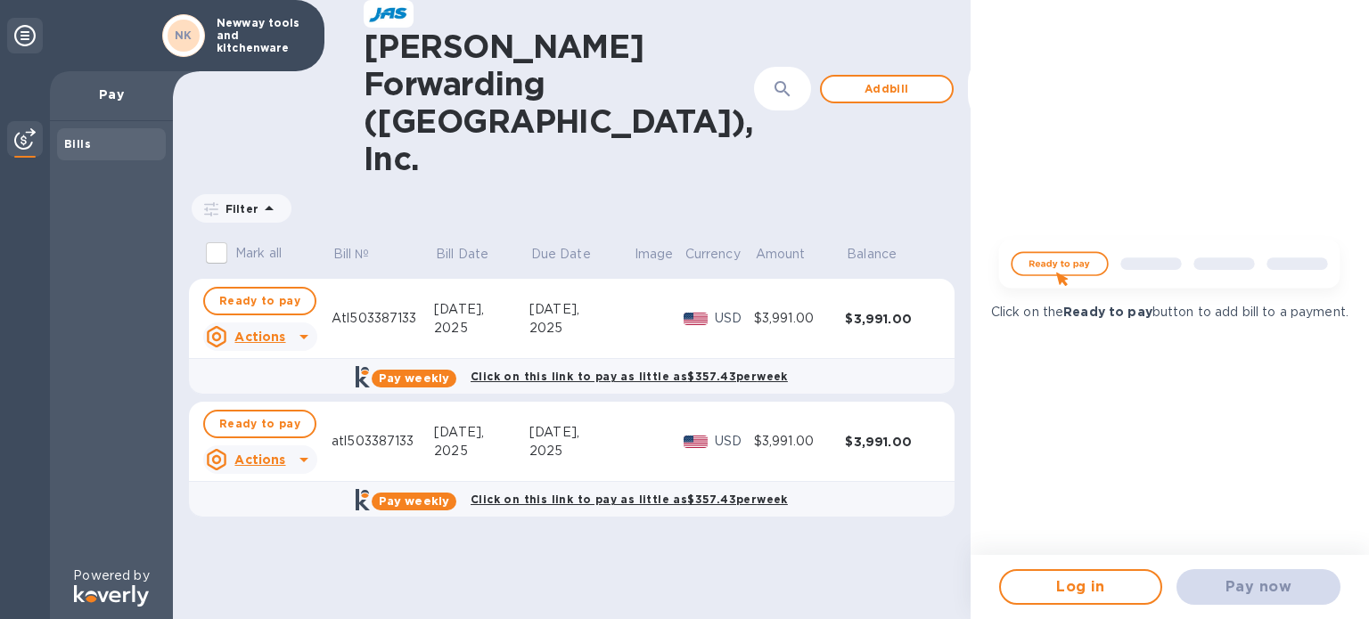
click at [22, 30] on icon at bounding box center [24, 35] width 21 height 21
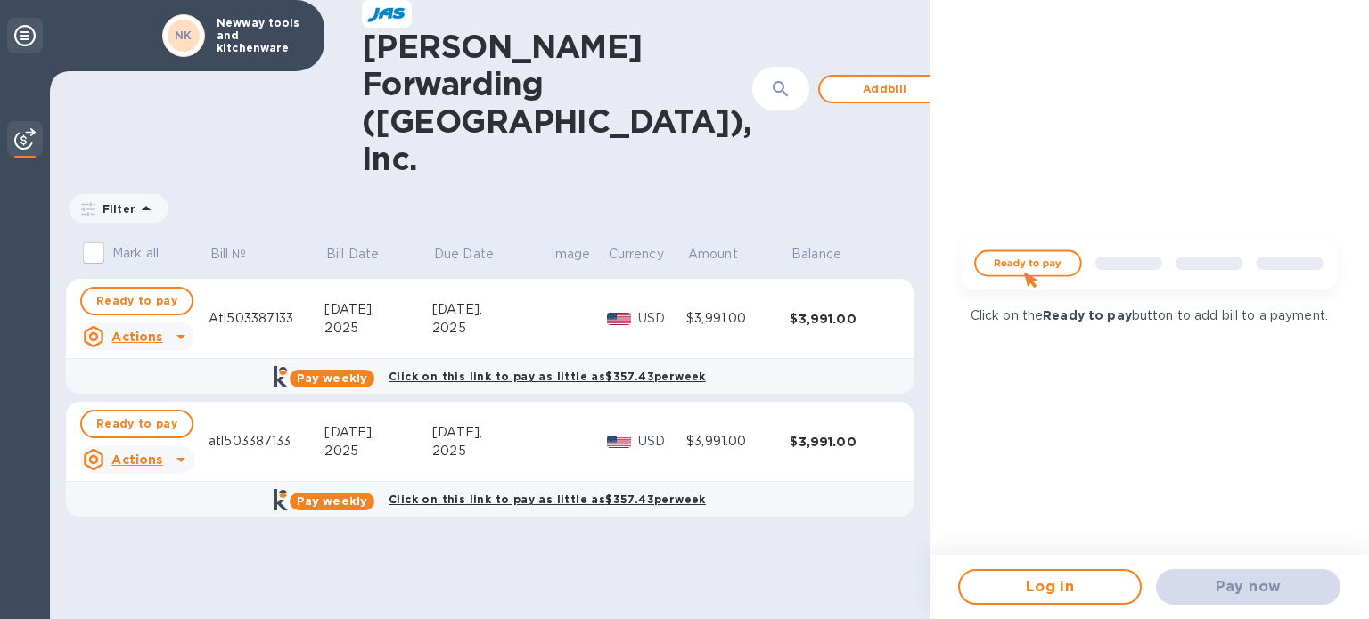
click at [18, 22] on div at bounding box center [25, 36] width 36 height 36
click at [25, 39] on icon at bounding box center [24, 35] width 21 height 21
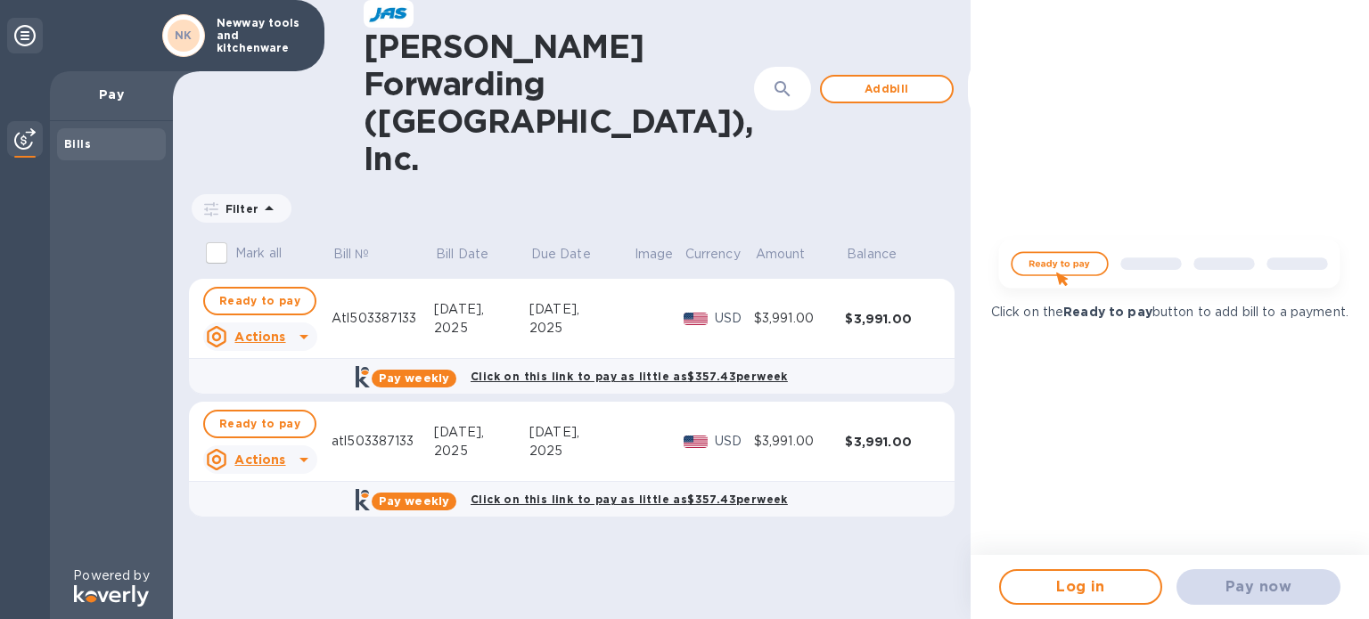
click at [25, 142] on img at bounding box center [24, 138] width 21 height 21
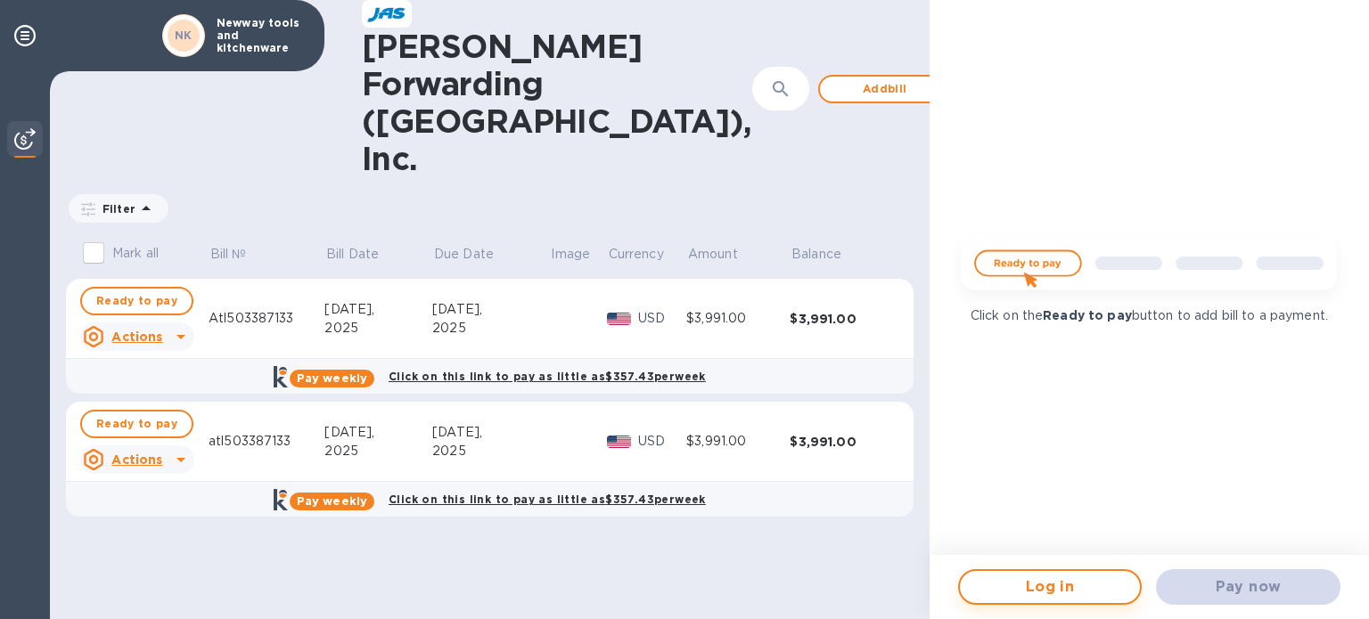
click at [1048, 592] on span "Log in" at bounding box center [1050, 587] width 152 height 21
